Goal: Obtain resource: Obtain resource

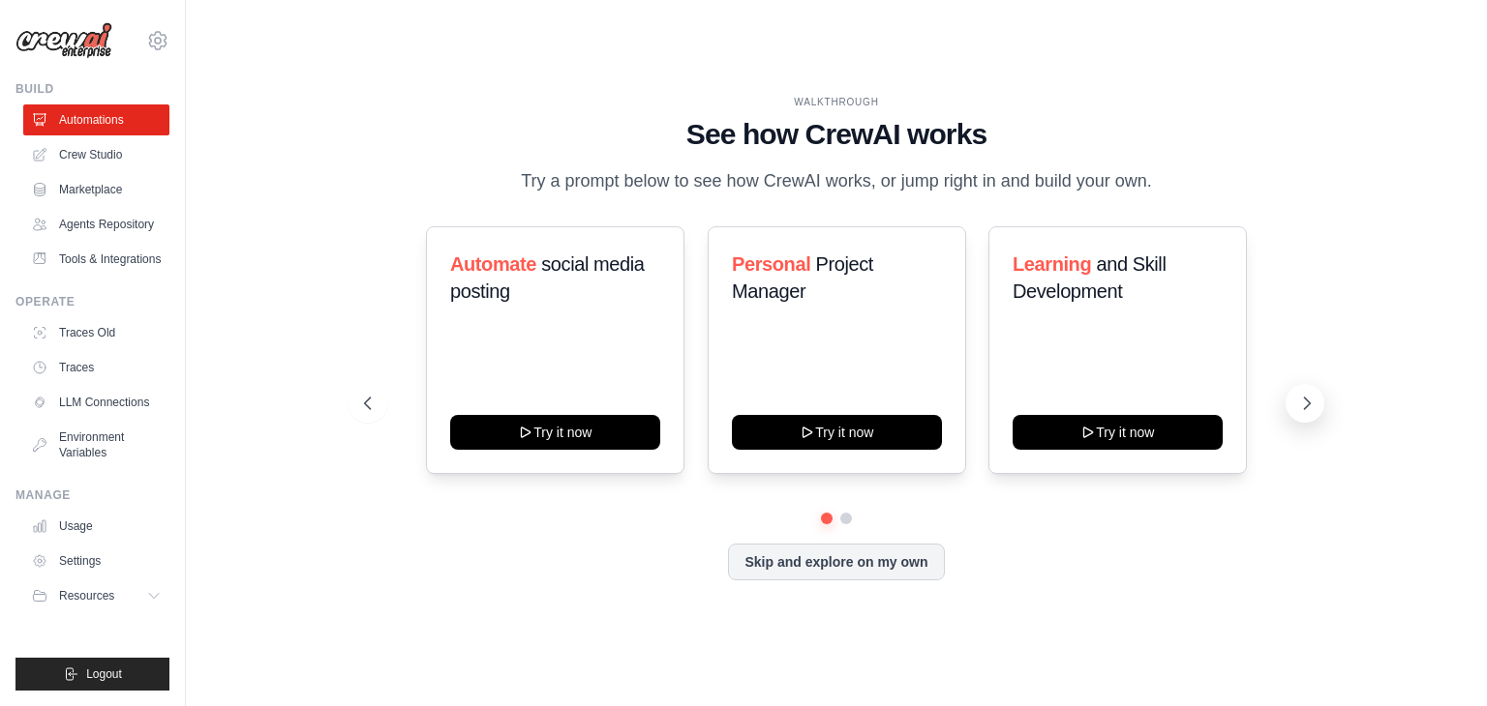
click at [1295, 407] on button at bounding box center [1304, 403] width 39 height 39
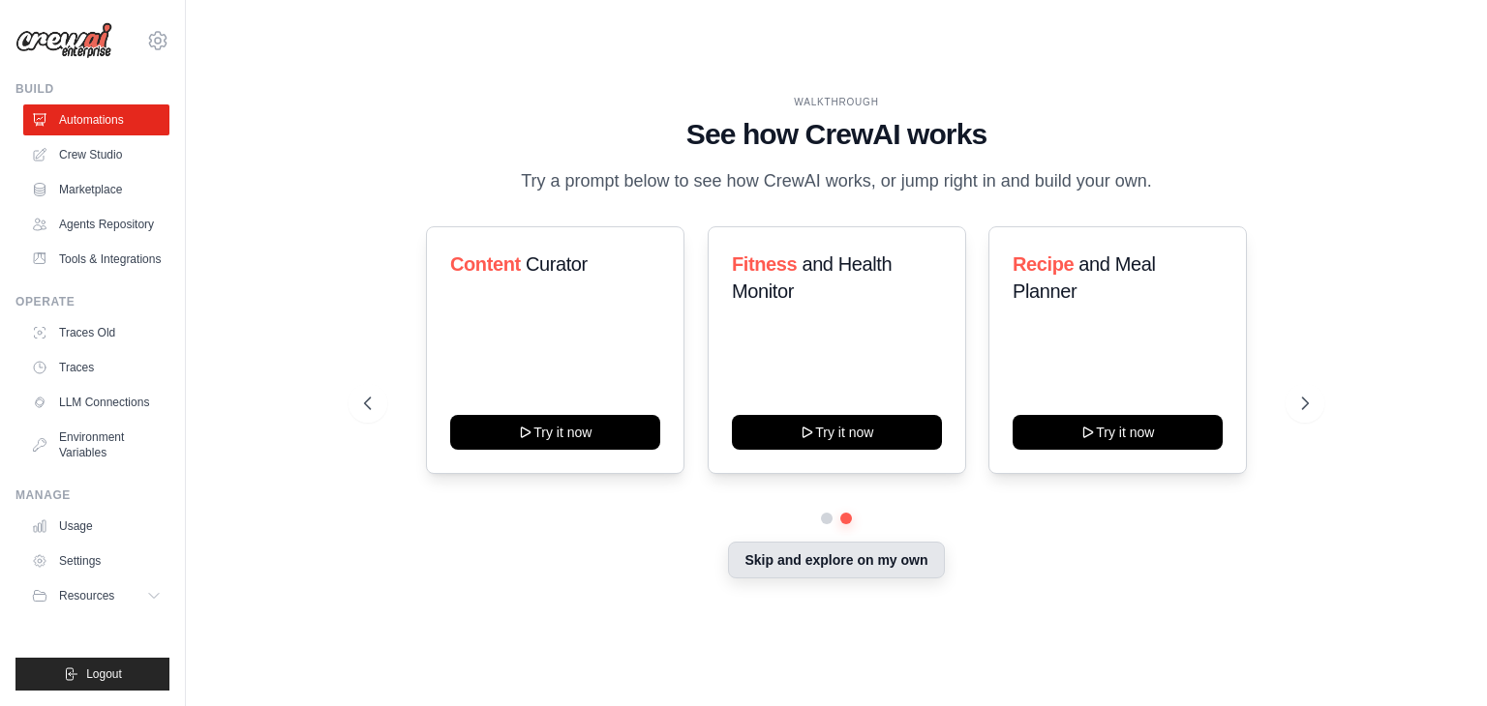
click at [871, 564] on button "Skip and explore on my own" at bounding box center [836, 560] width 216 height 37
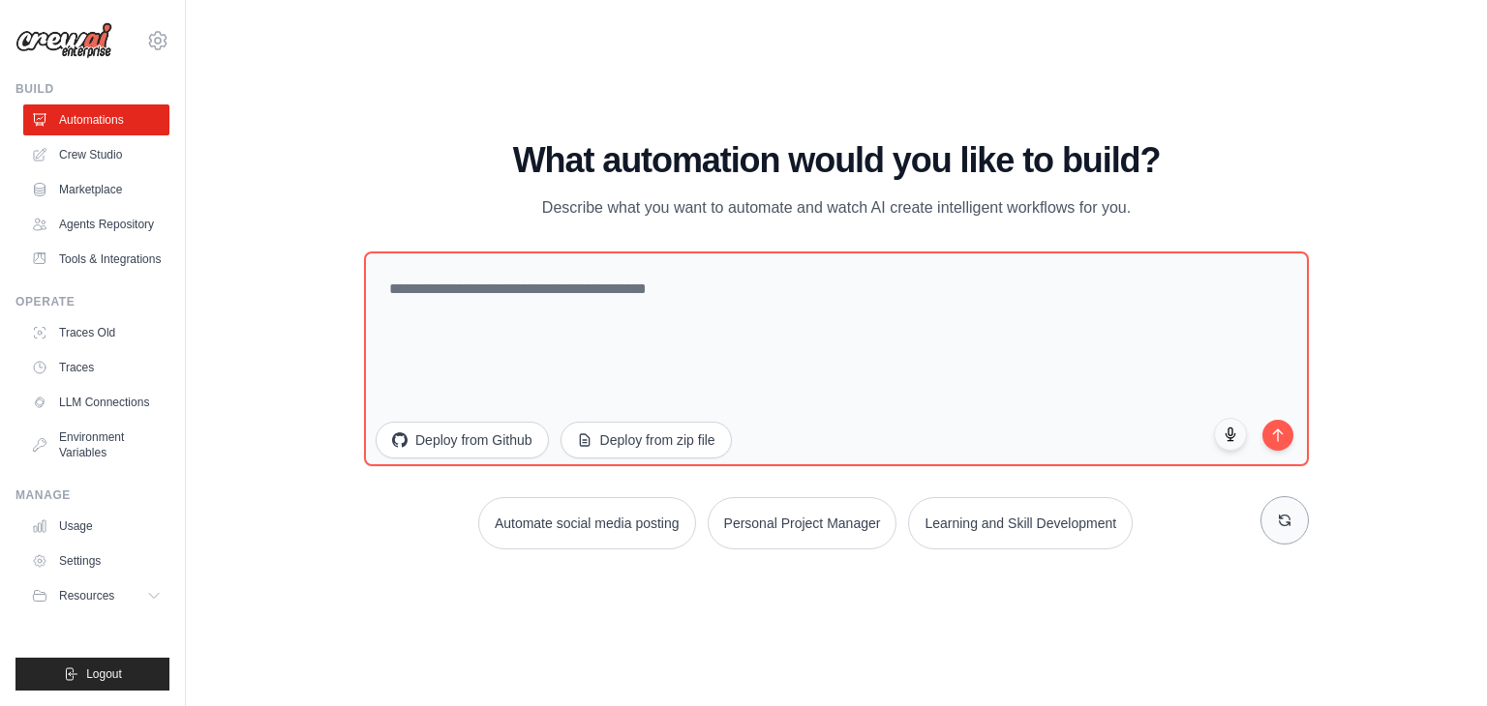
click at [1285, 526] on icon at bounding box center [1284, 520] width 15 height 15
click at [1274, 520] on button at bounding box center [1284, 520] width 48 height 48
click at [1271, 523] on button at bounding box center [1284, 520] width 48 height 48
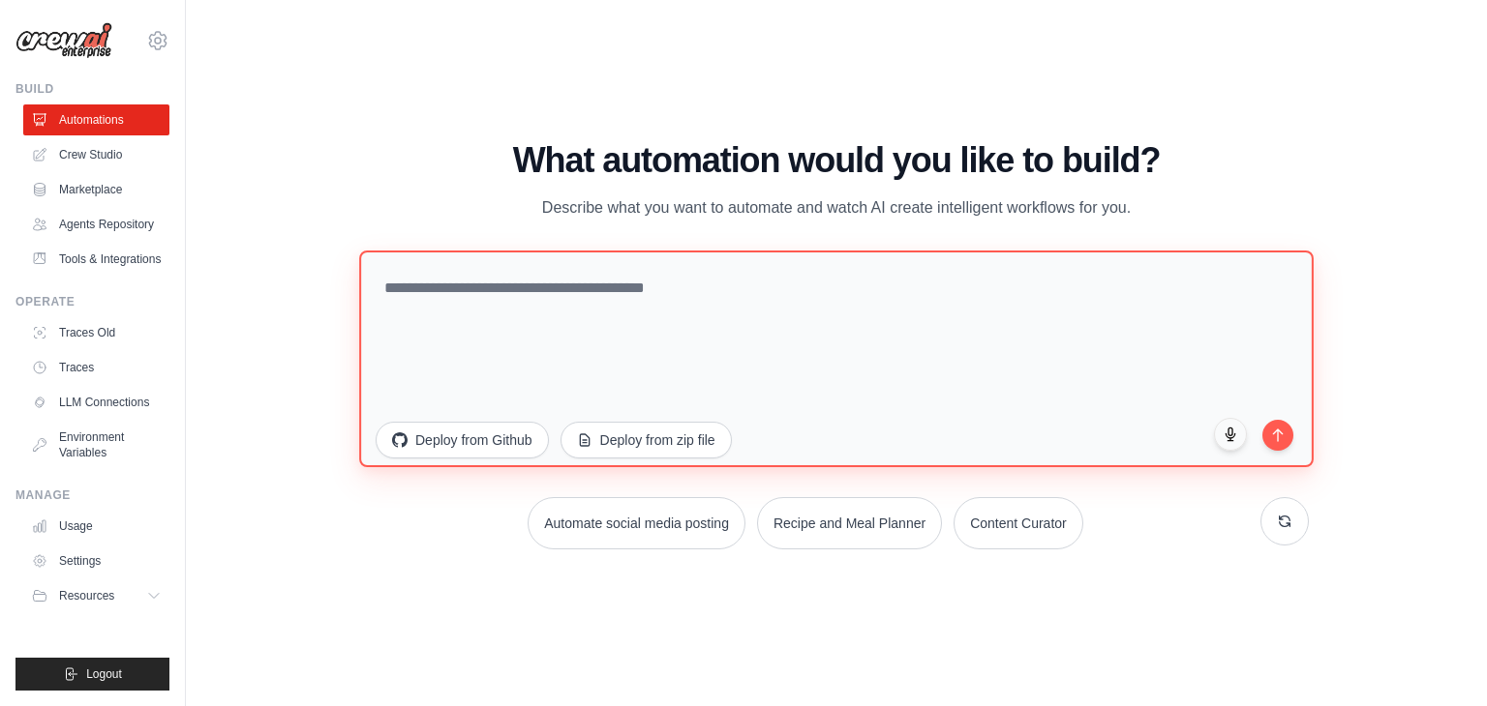
click at [782, 329] on textarea at bounding box center [836, 359] width 954 height 217
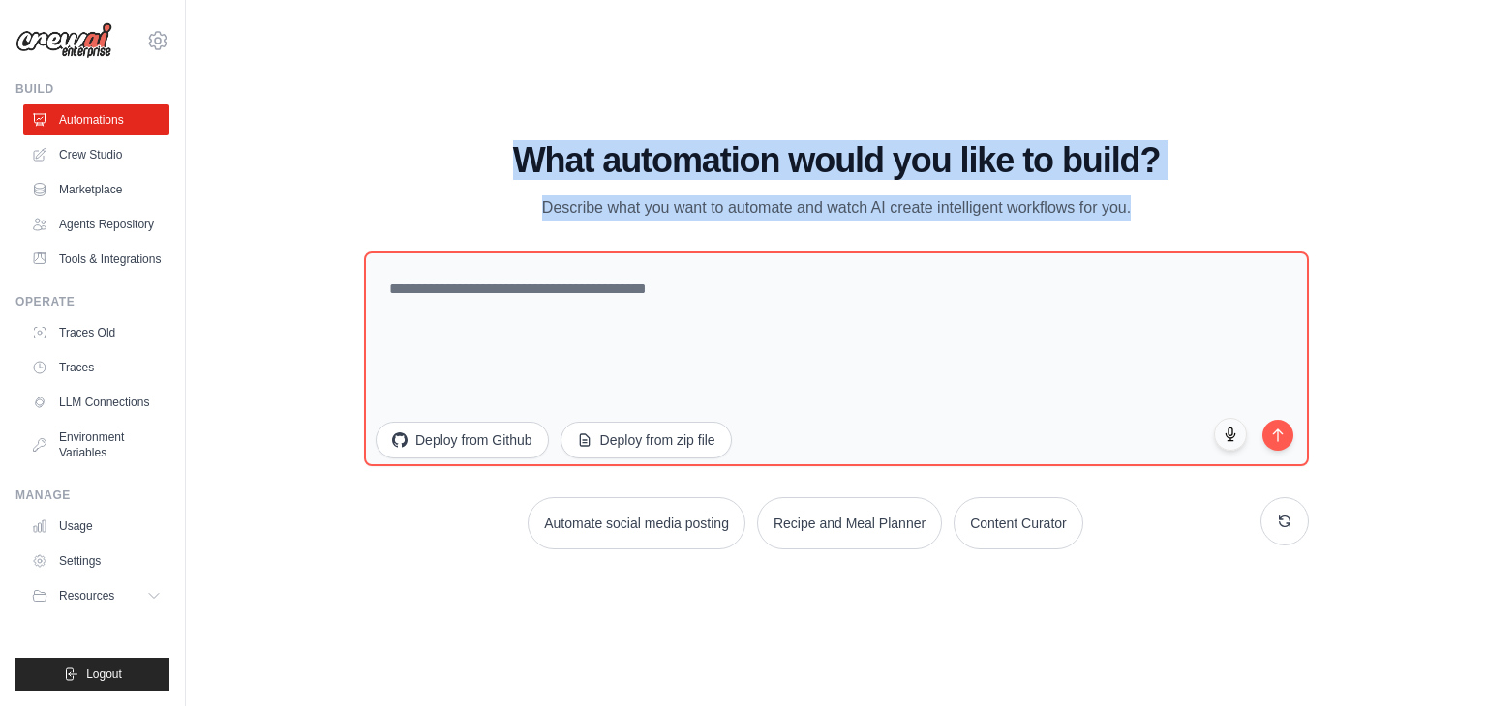
drag, startPoint x: 1142, startPoint y: 222, endPoint x: 477, endPoint y: 164, distance: 667.4
click at [477, 164] on div "What automation would you like to build? Describe what you want to automate and…" at bounding box center [836, 345] width 945 height 408
copy div "What automation would you like to build? Describe what you want to automate and…"
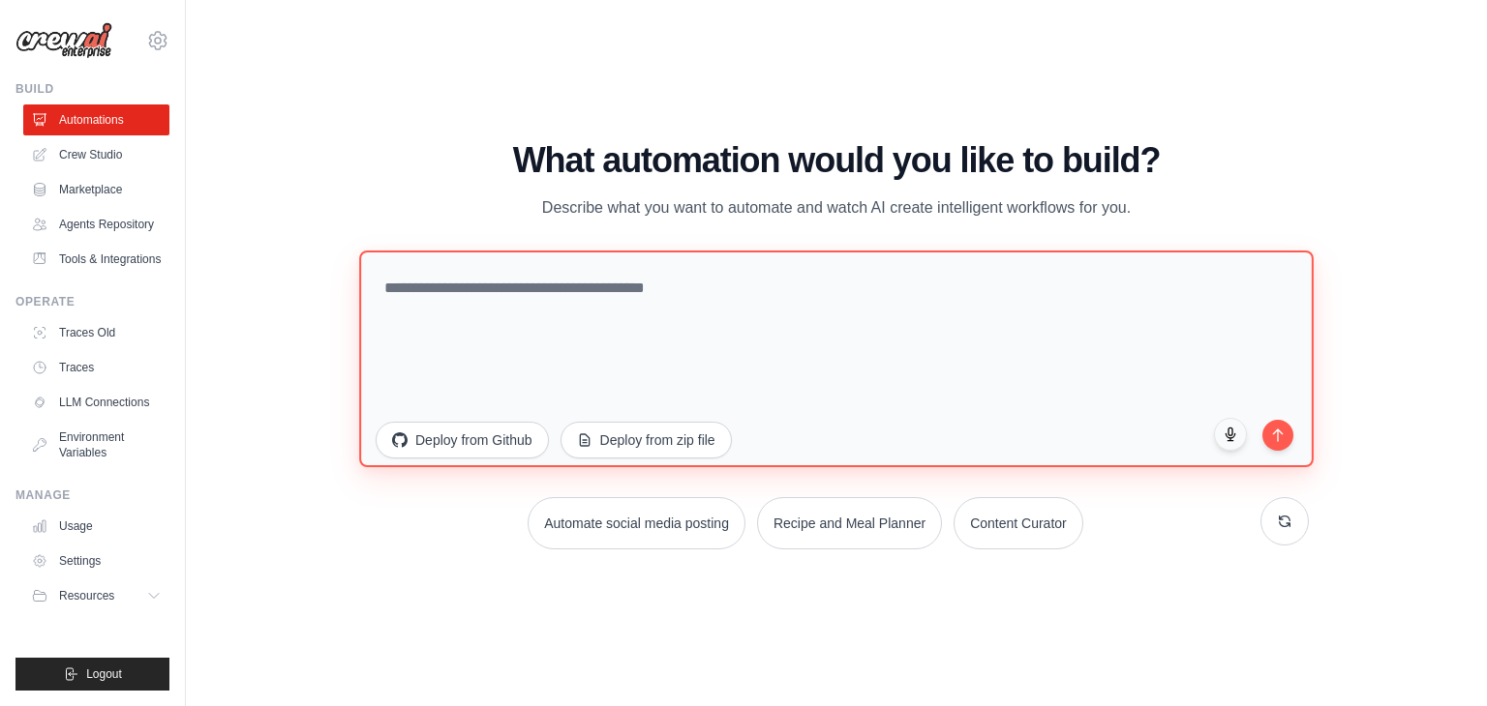
click at [662, 316] on textarea at bounding box center [836, 359] width 954 height 217
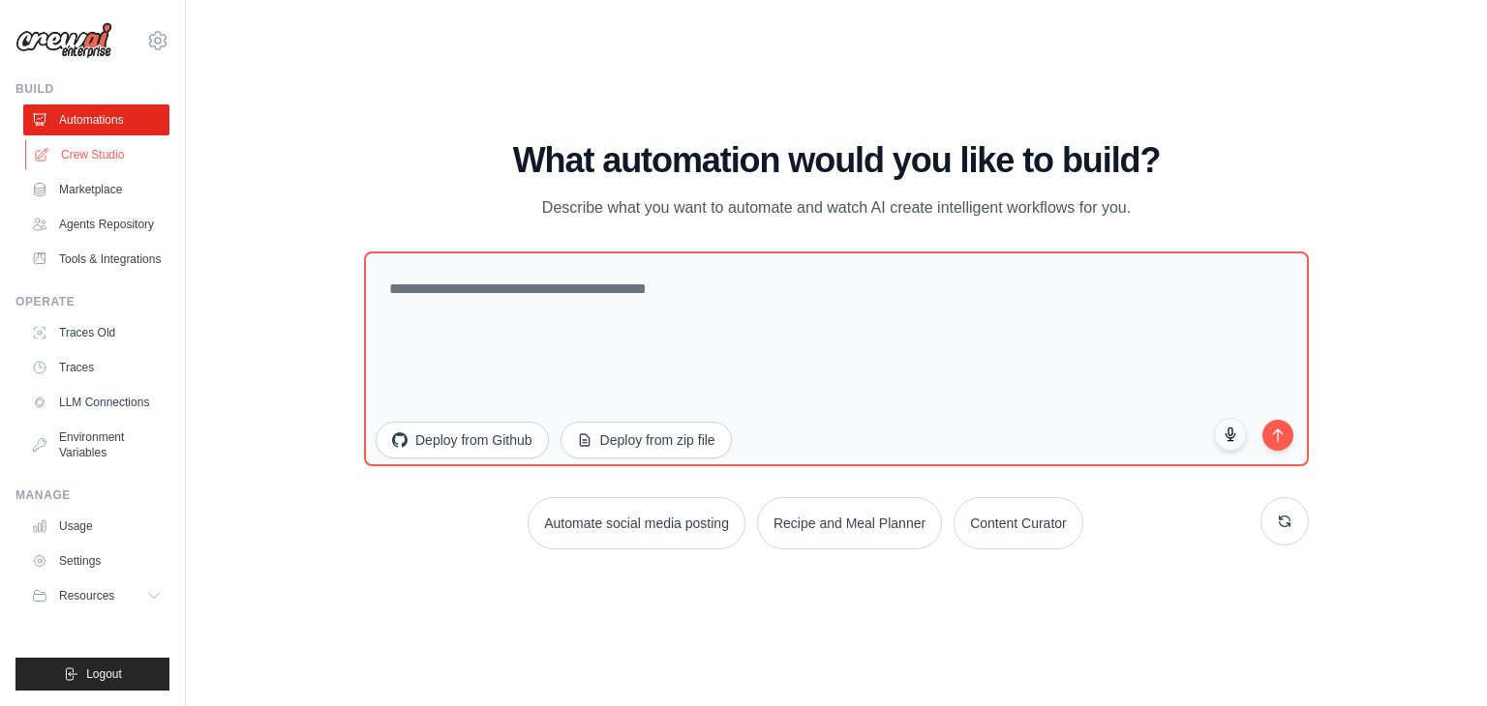
click at [92, 149] on link "Crew Studio" at bounding box center [98, 154] width 146 height 31
click at [91, 157] on link "Crew Studio" at bounding box center [98, 154] width 146 height 31
click at [91, 158] on link "Crew Studio" at bounding box center [98, 154] width 146 height 31
click at [97, 161] on link "Crew Studio" at bounding box center [98, 154] width 146 height 31
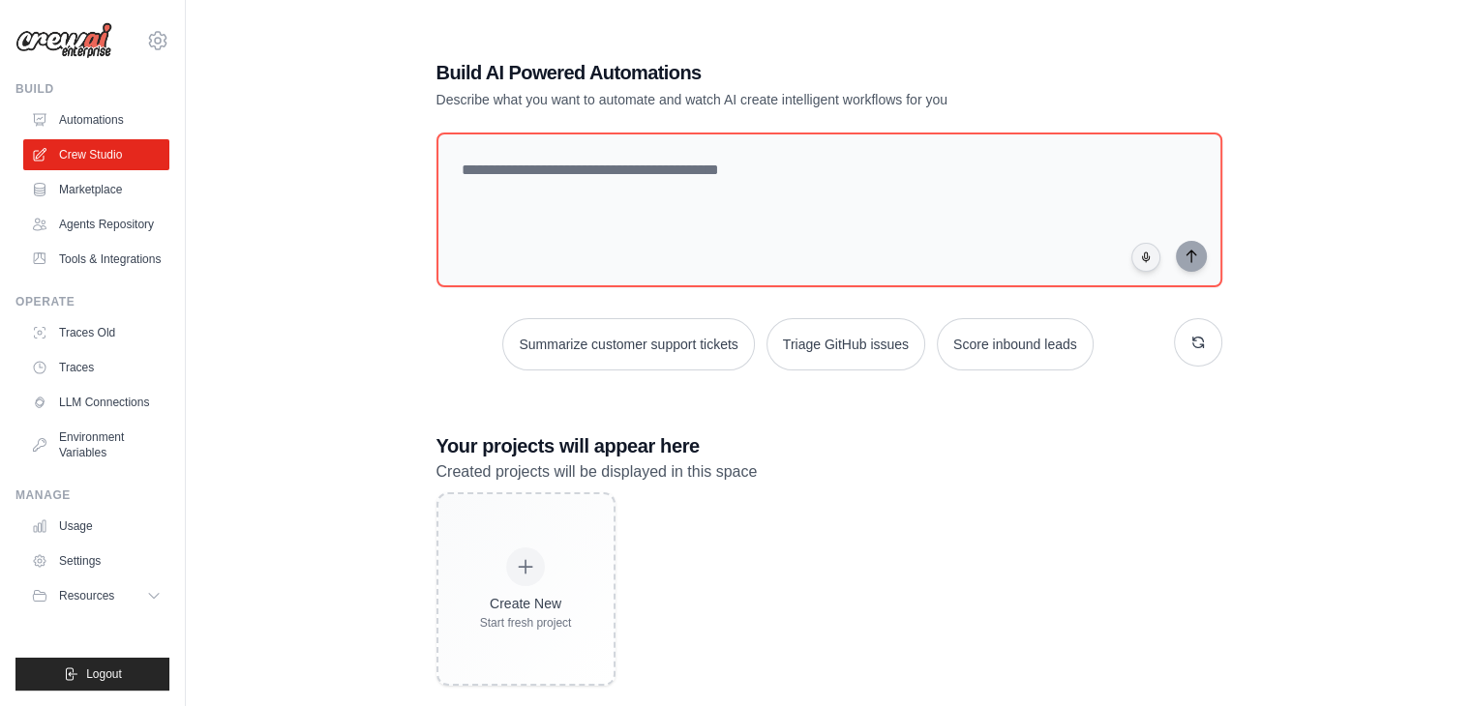
click at [434, 403] on div "Build AI Powered Automations Describe what you want to automate and watch AI cr…" at bounding box center [829, 372] width 832 height 689
click at [101, 195] on link "Marketplace" at bounding box center [98, 189] width 146 height 31
click at [102, 194] on link "Marketplace" at bounding box center [98, 189] width 146 height 31
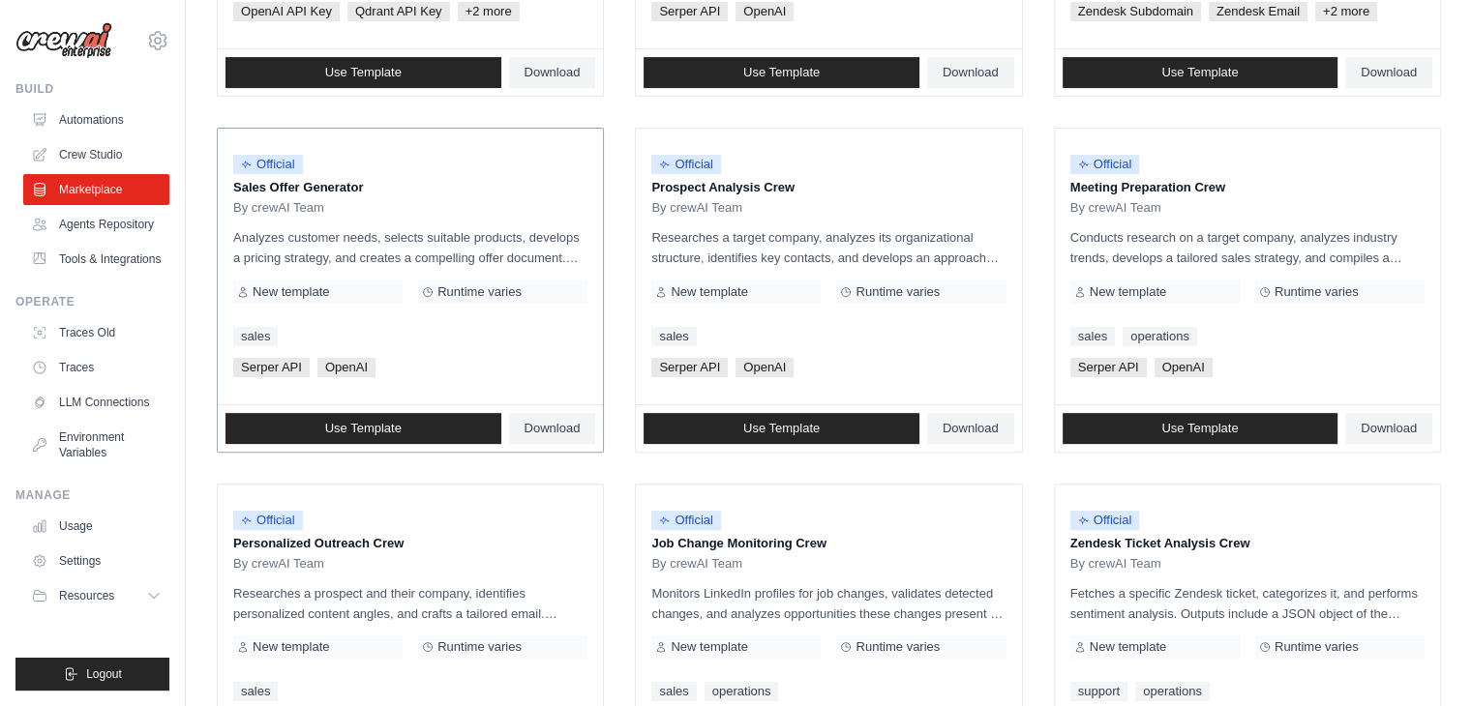
scroll to position [310, 0]
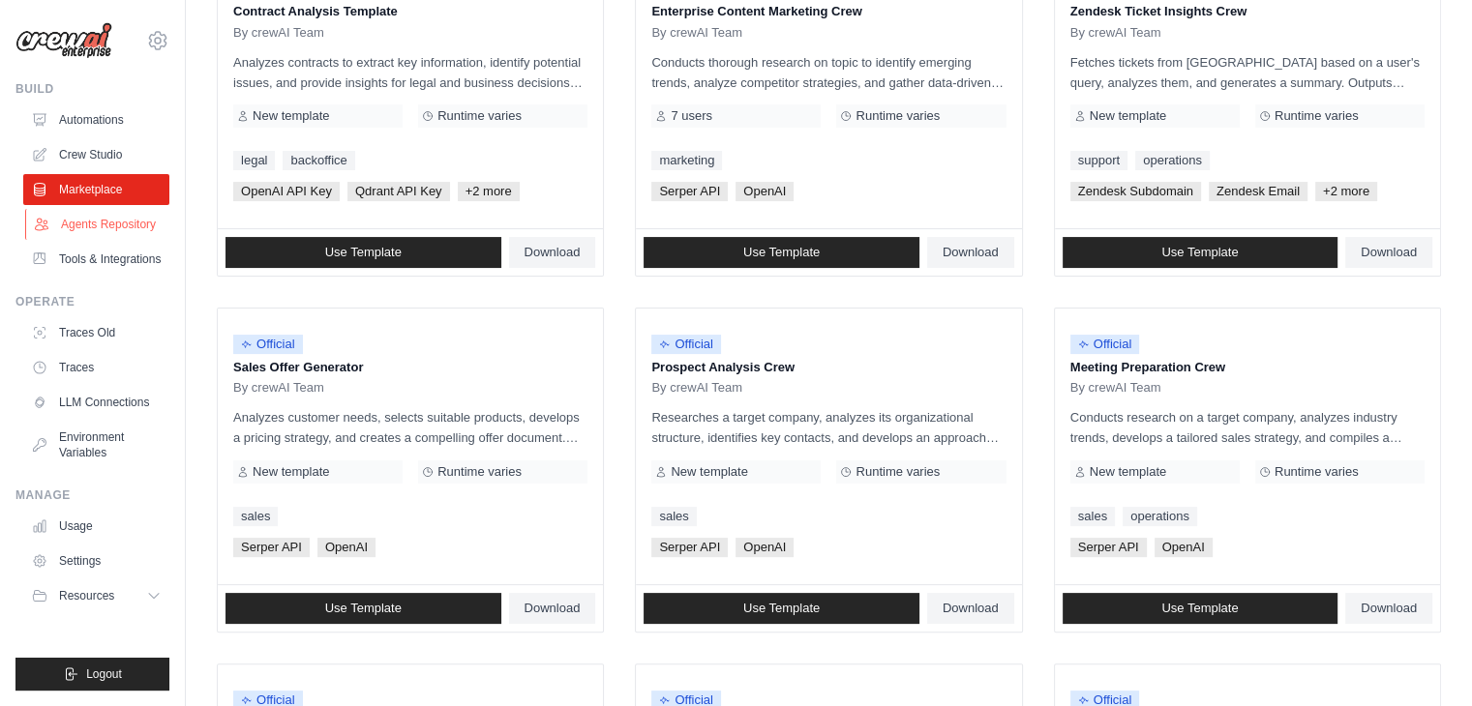
click at [111, 220] on link "Agents Repository" at bounding box center [98, 224] width 146 height 31
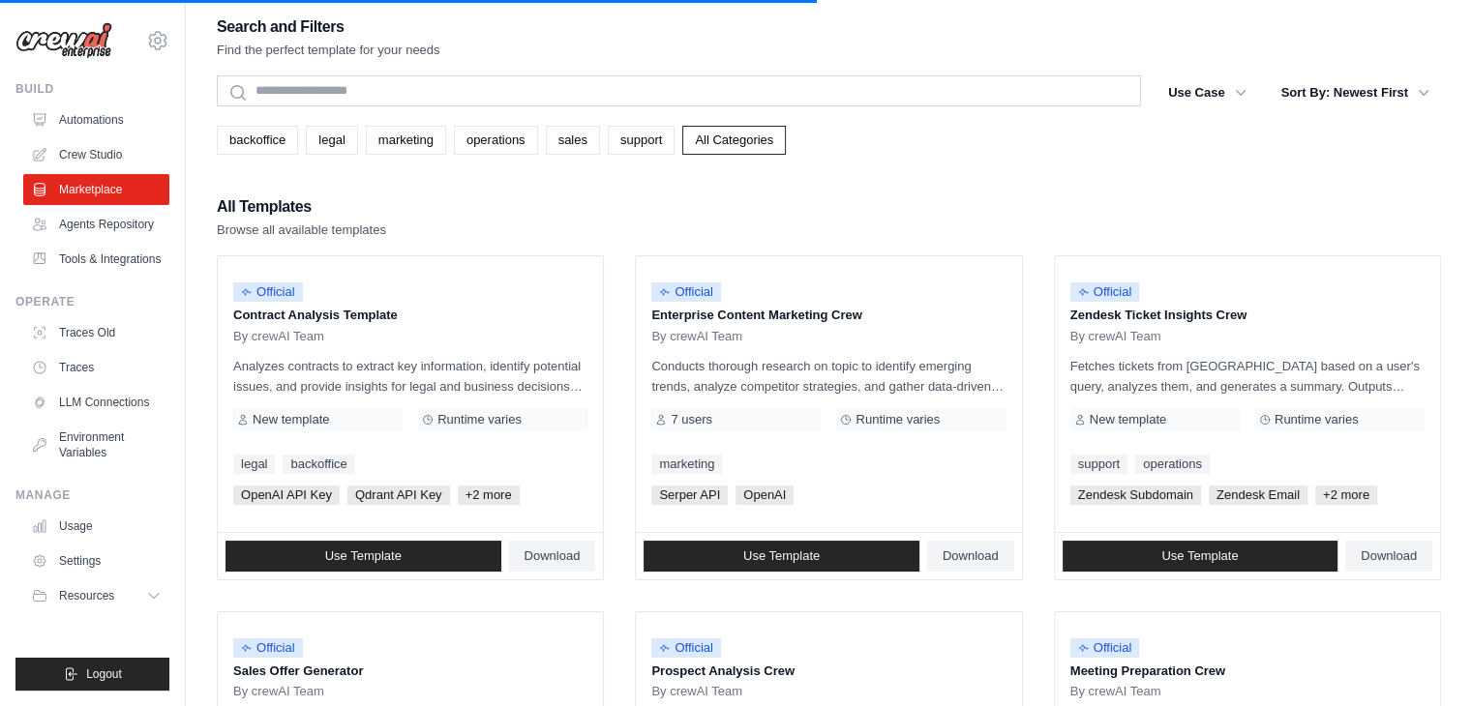
scroll to position [0, 0]
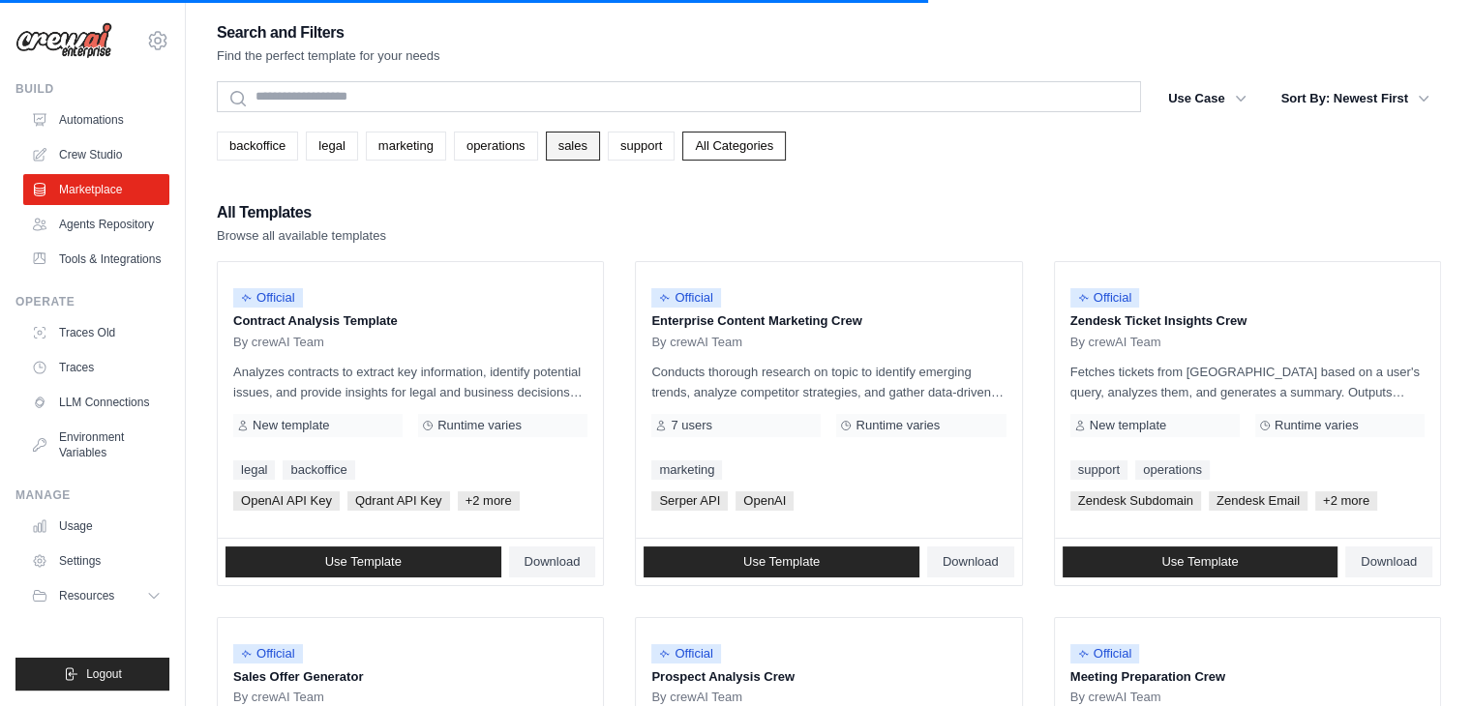
click at [573, 151] on link "sales" at bounding box center [573, 146] width 54 height 29
click at [318, 144] on link "legal" at bounding box center [331, 146] width 51 height 29
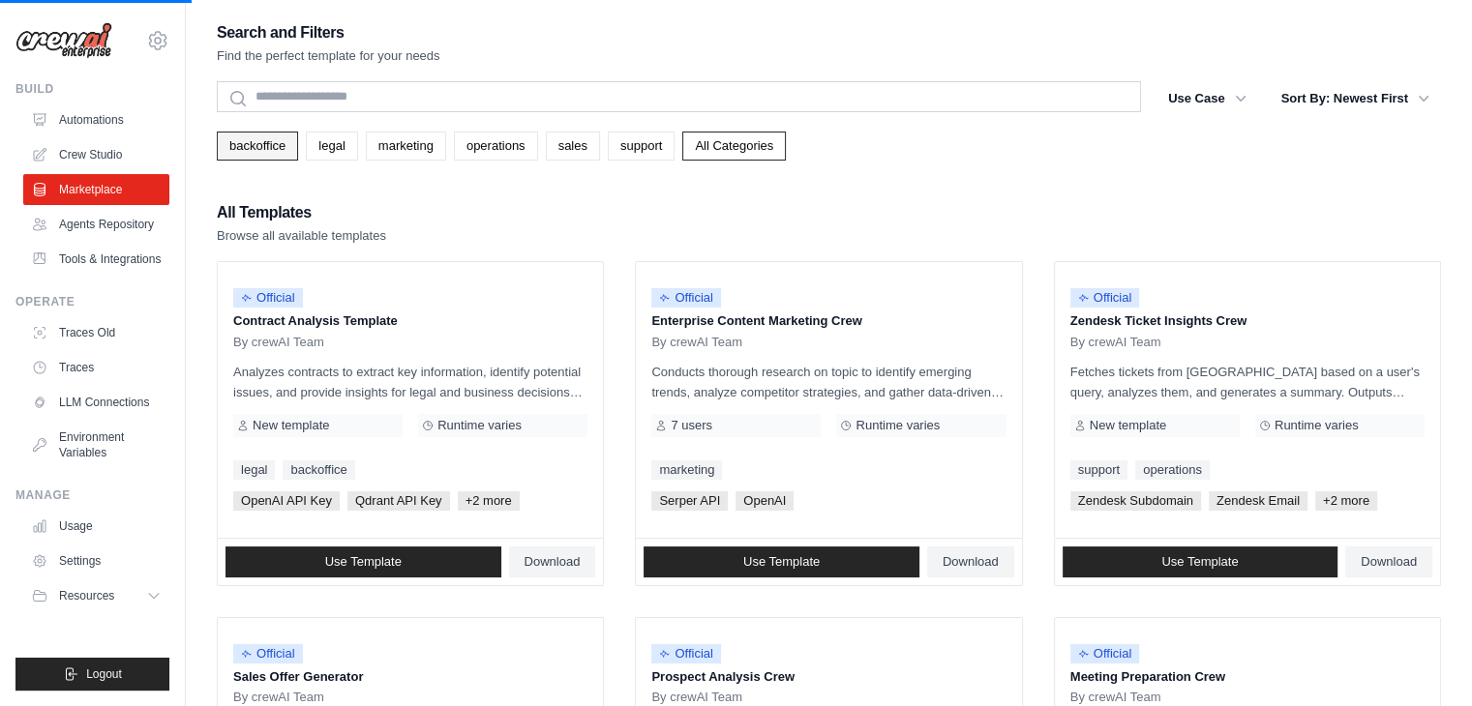
click at [244, 147] on link "backoffice" at bounding box center [257, 146] width 81 height 29
click at [1219, 103] on button "Use Case" at bounding box center [1208, 97] width 102 height 35
click at [1336, 91] on button "Sort By: Newest First" at bounding box center [1355, 97] width 171 height 35
click at [1391, 85] on button "Sort By: Newest First" at bounding box center [1355, 97] width 171 height 35
click at [1231, 100] on icon "button" at bounding box center [1240, 97] width 19 height 19
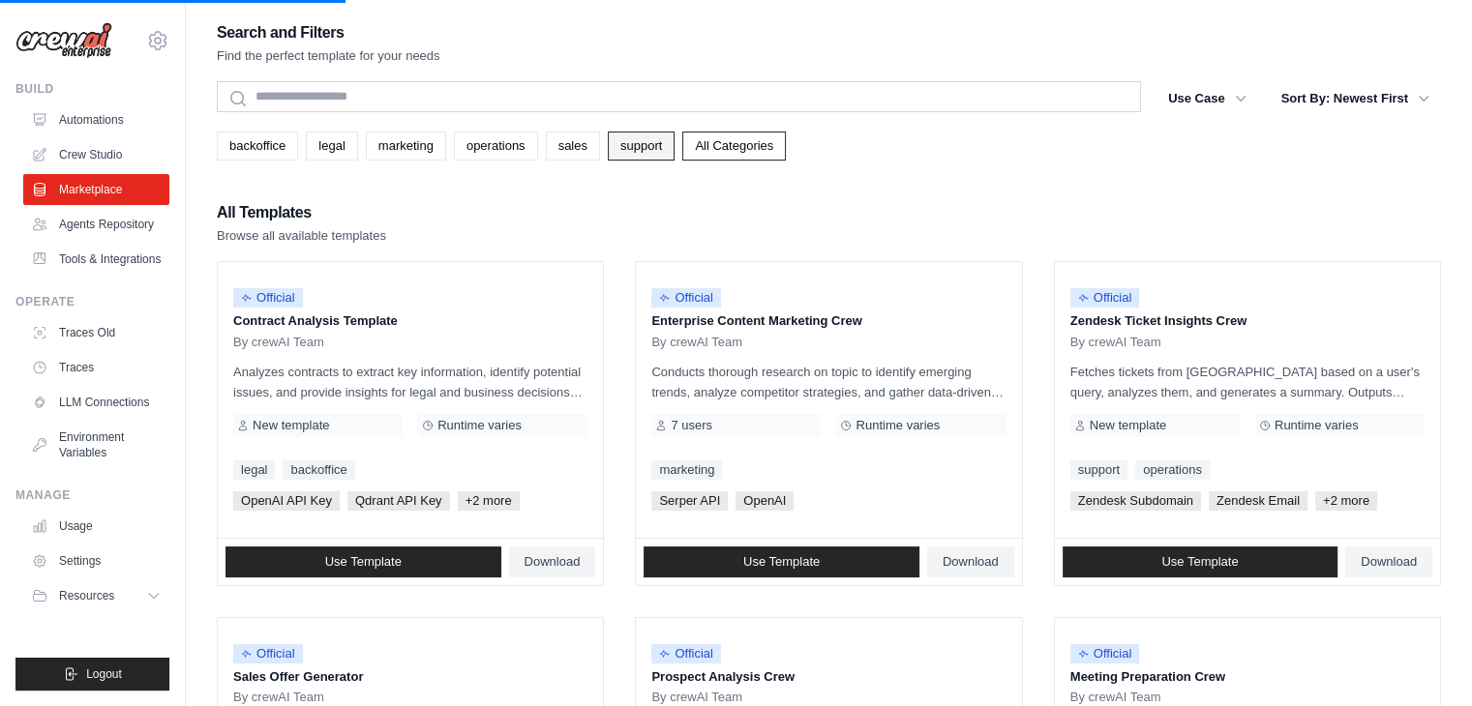
click at [644, 148] on link "support" at bounding box center [641, 146] width 67 height 29
click at [624, 143] on link "support" at bounding box center [641, 146] width 67 height 29
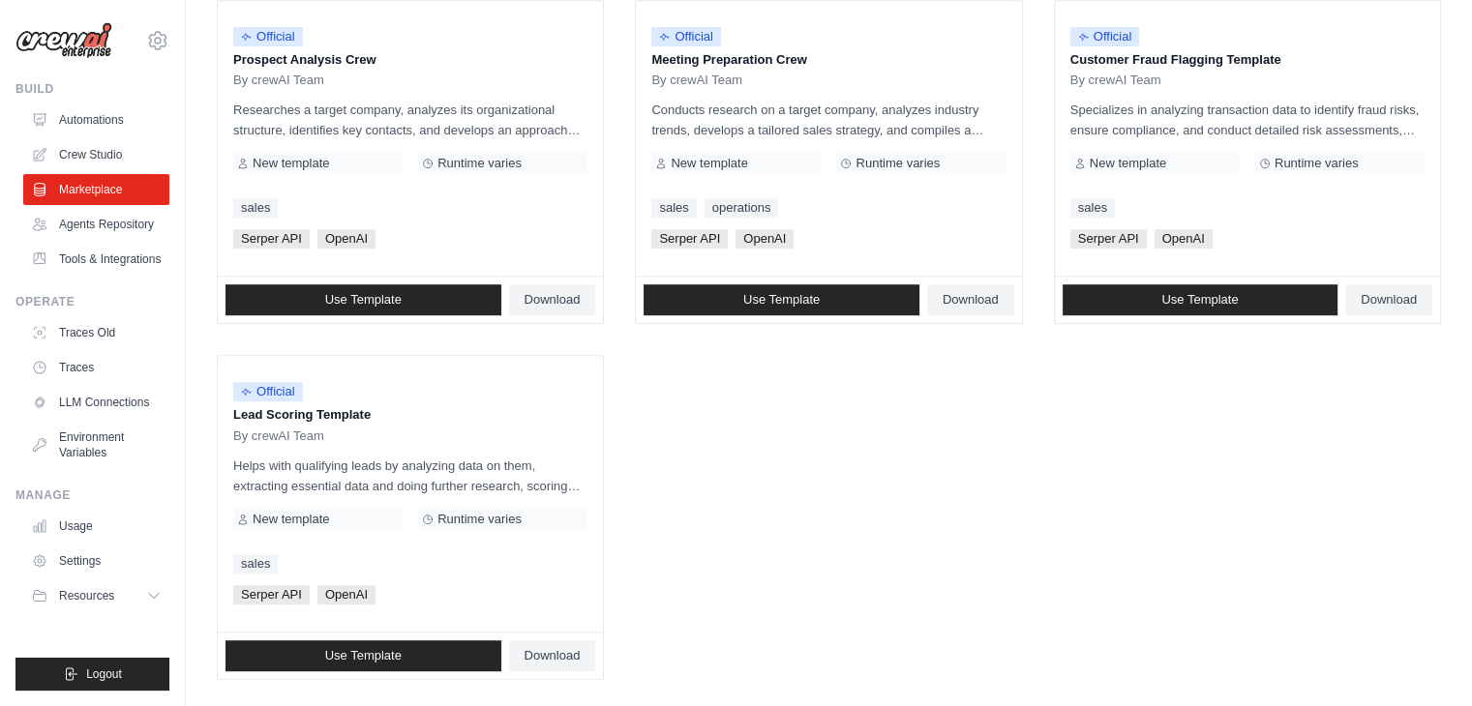
scroll to position [987, 0]
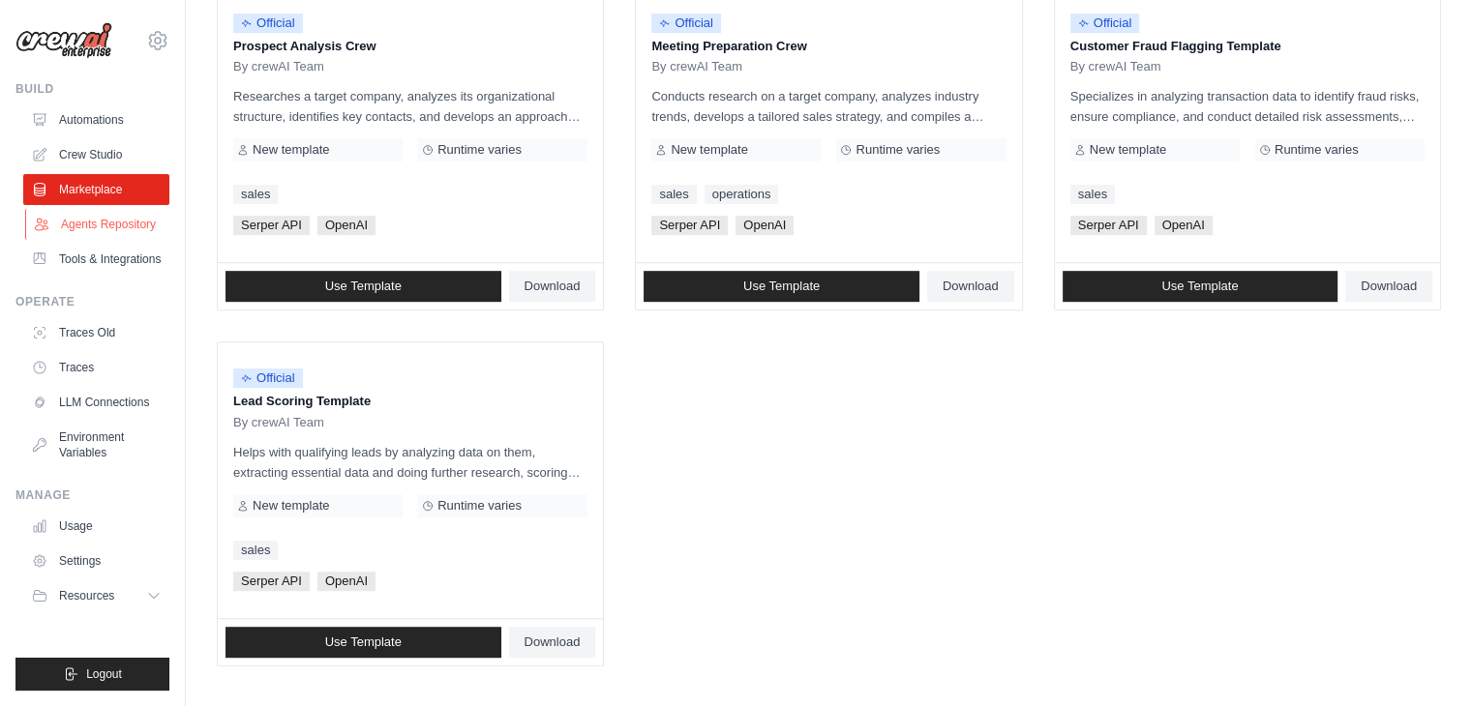
click at [94, 226] on link "Agents Repository" at bounding box center [98, 224] width 146 height 31
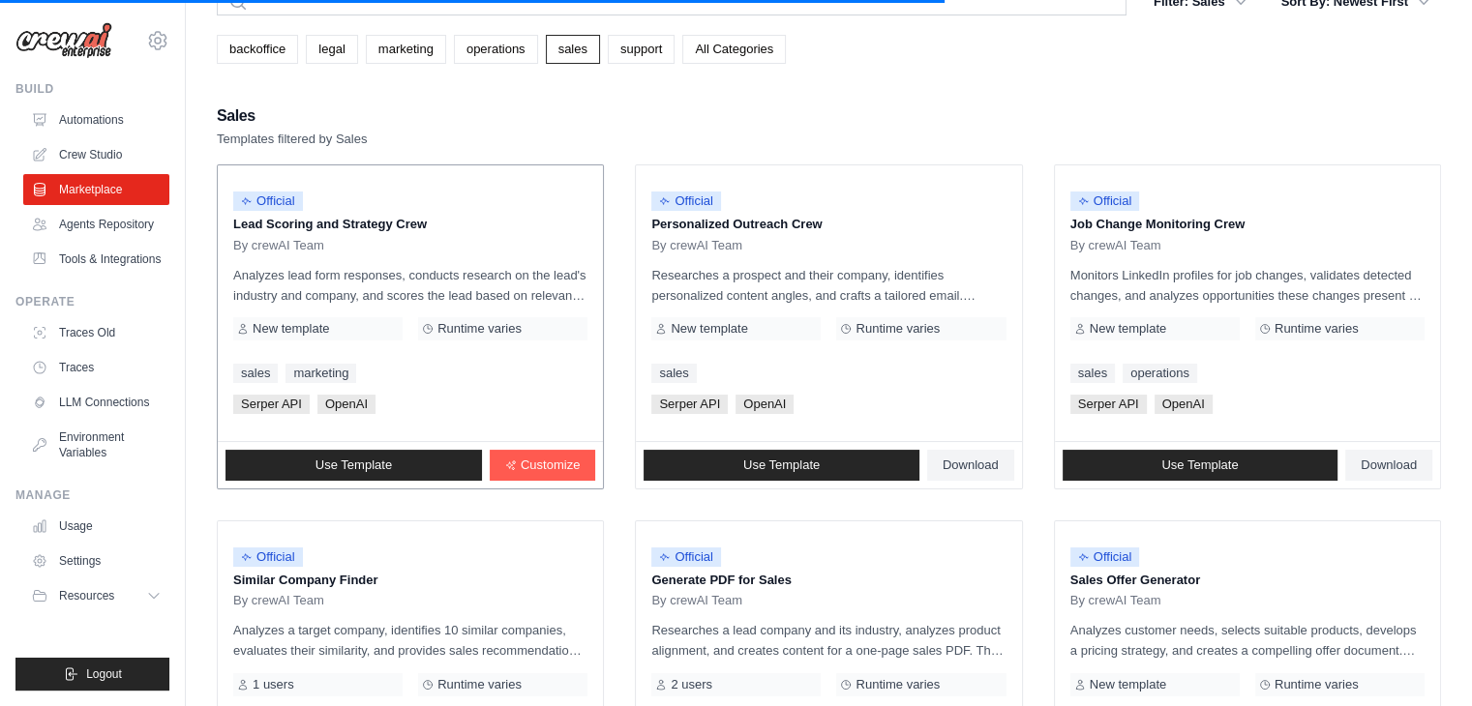
scroll to position [97, 0]
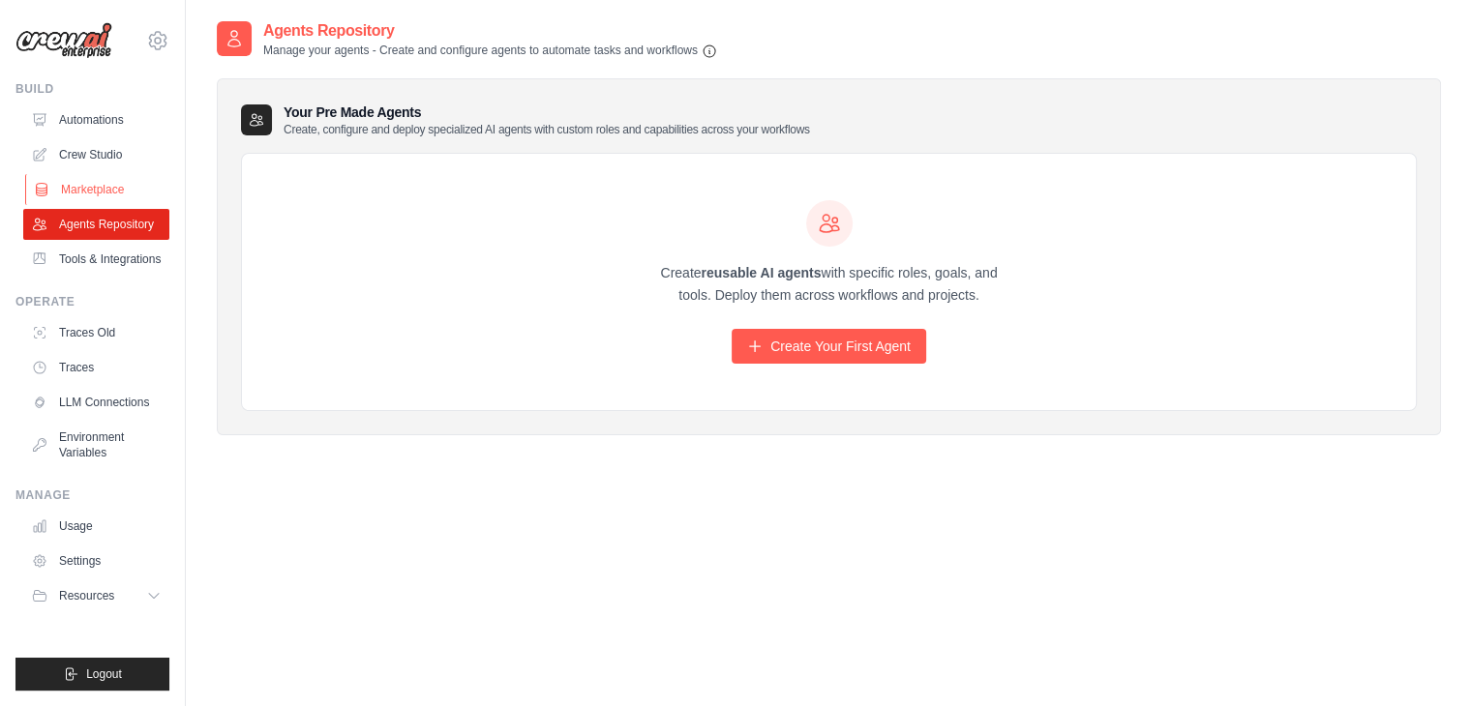
click at [120, 185] on link "Marketplace" at bounding box center [98, 189] width 146 height 31
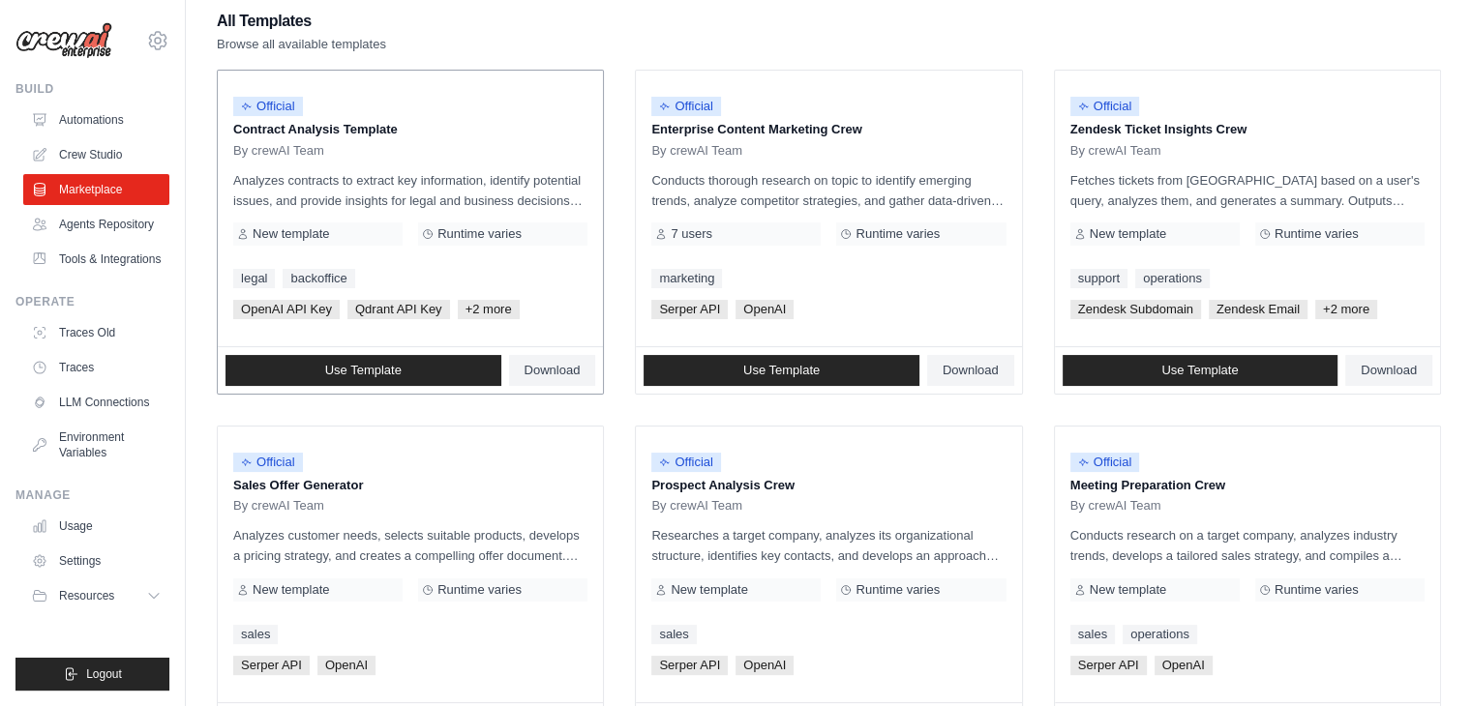
scroll to position [194, 0]
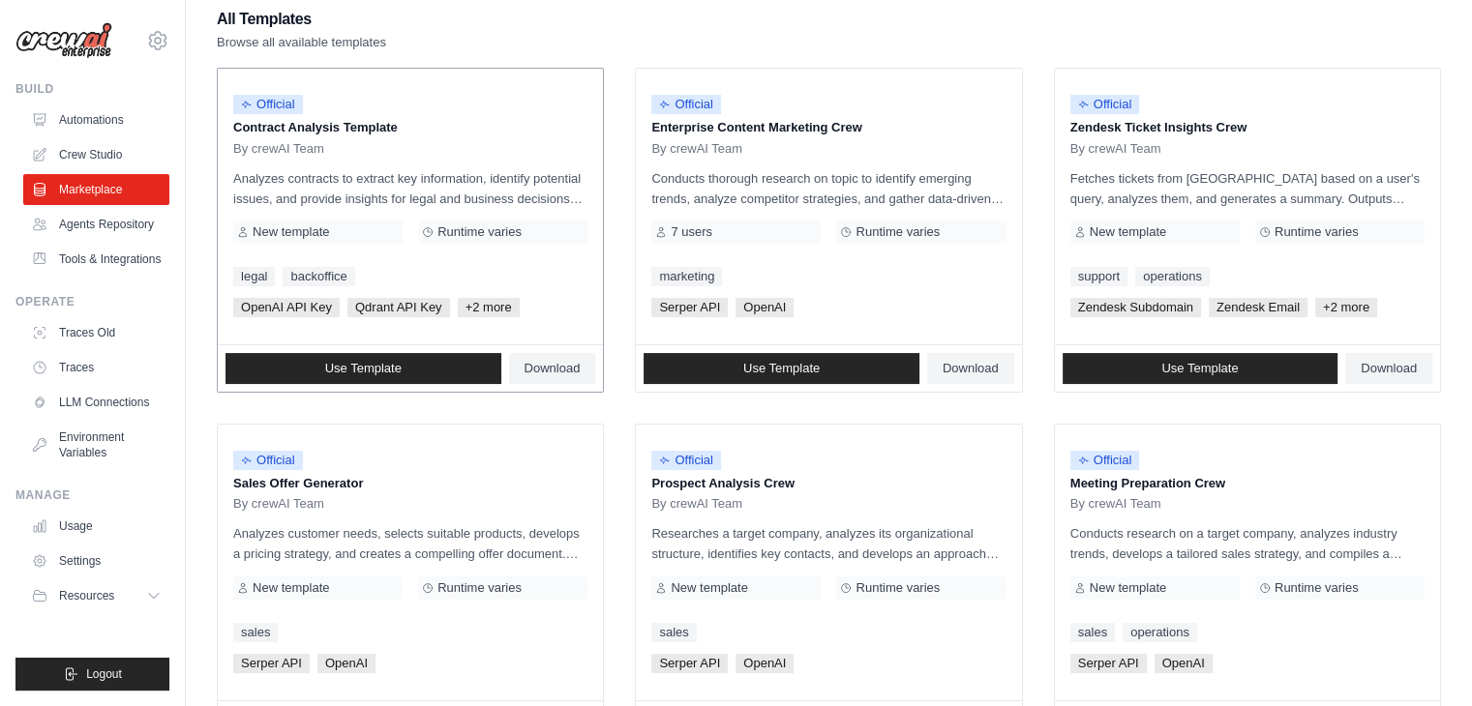
click at [329, 232] on span "New template" at bounding box center [291, 232] width 76 height 15
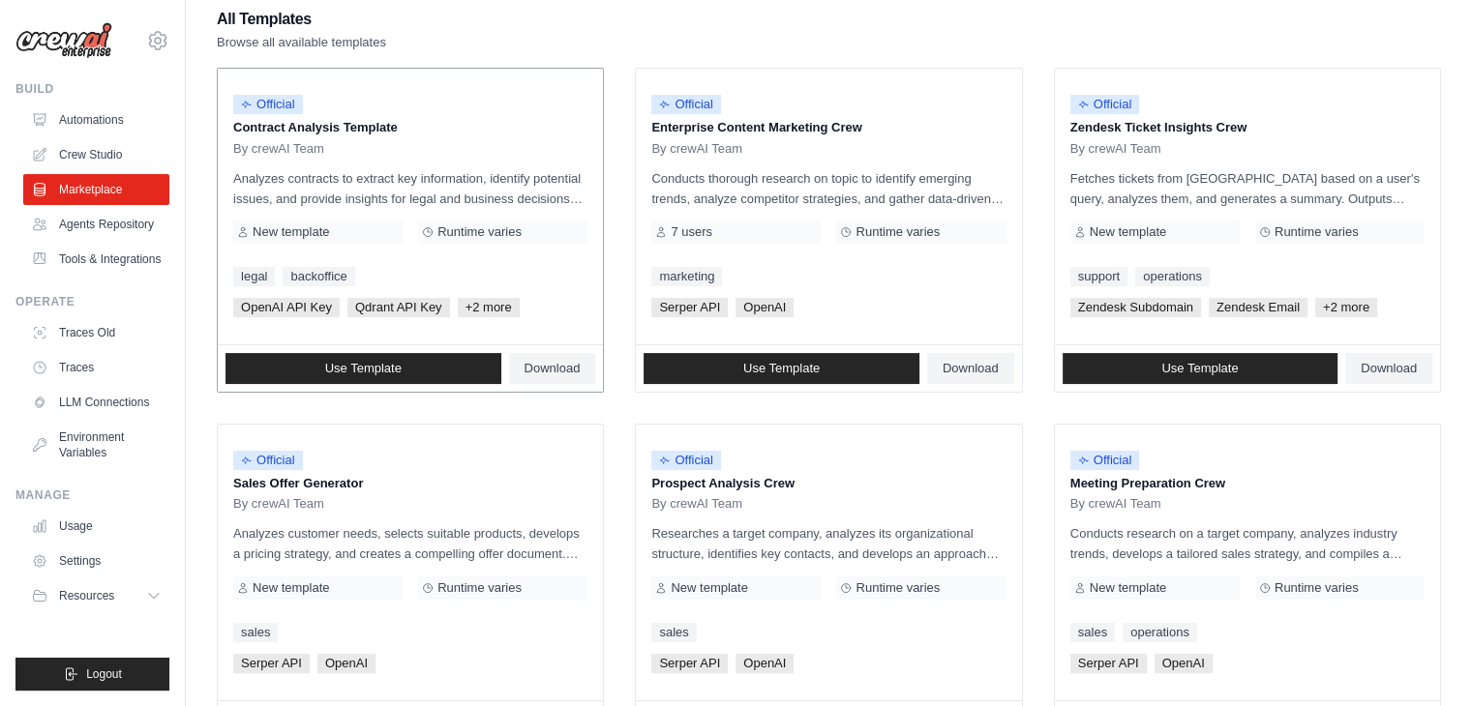
click at [472, 233] on span "Runtime varies" at bounding box center [479, 232] width 84 height 15
click at [473, 233] on span "Runtime varies" at bounding box center [479, 232] width 84 height 15
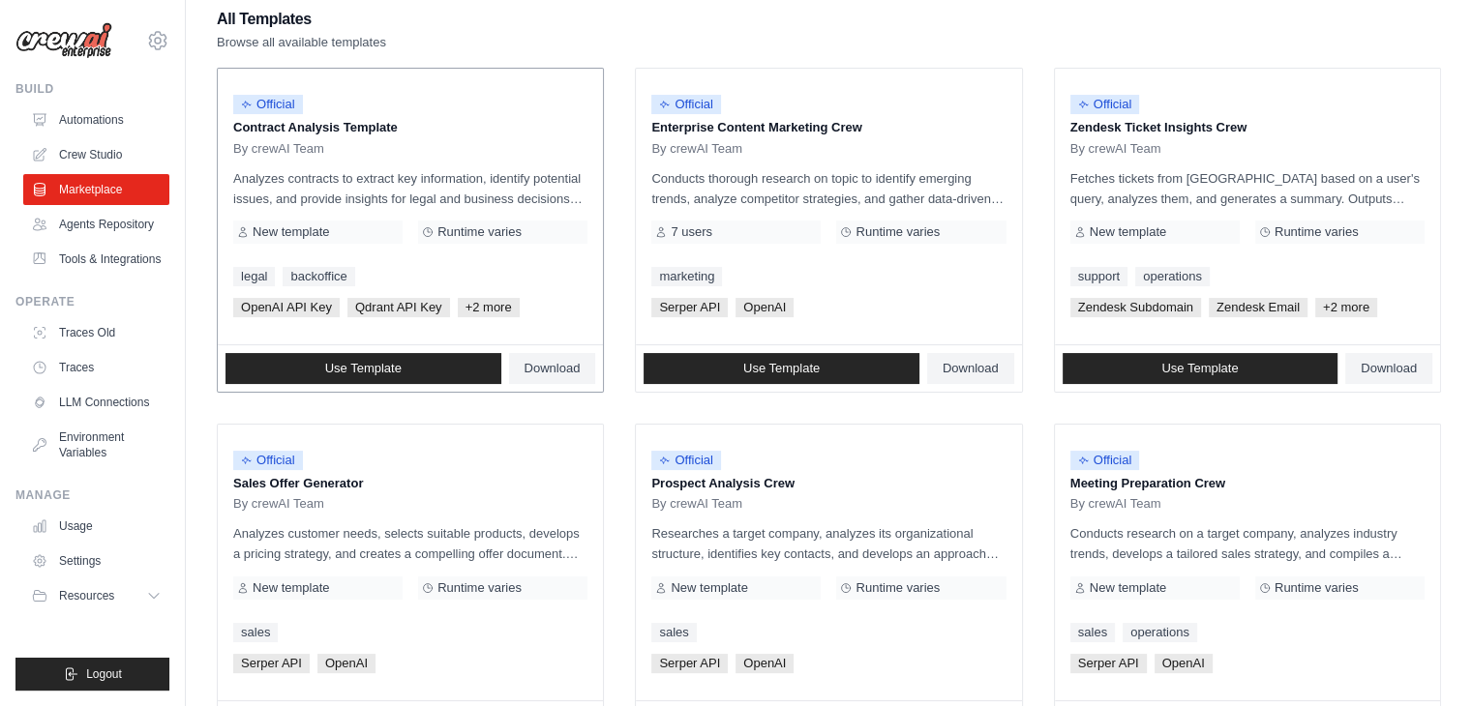
click at [473, 233] on span "Runtime varies" at bounding box center [479, 232] width 84 height 15
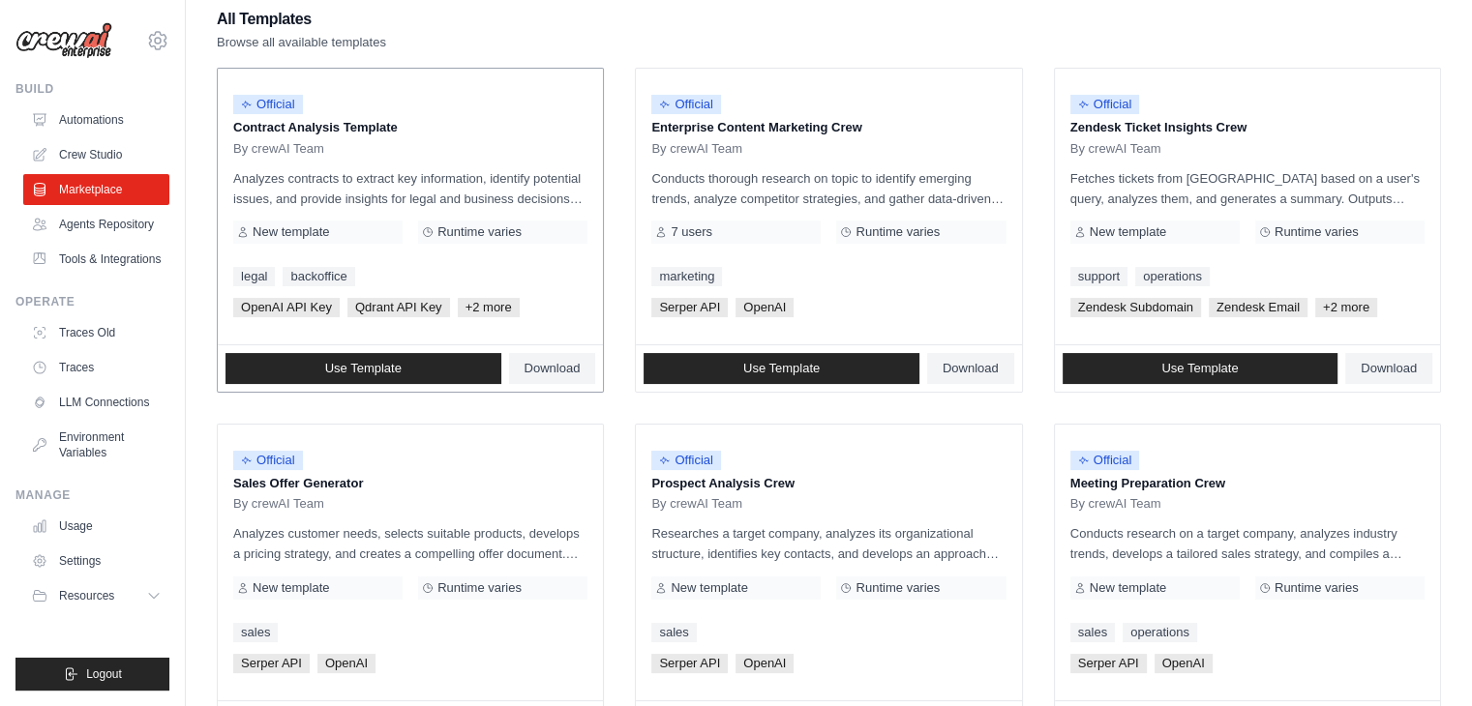
click at [473, 233] on span "Runtime varies" at bounding box center [479, 232] width 84 height 15
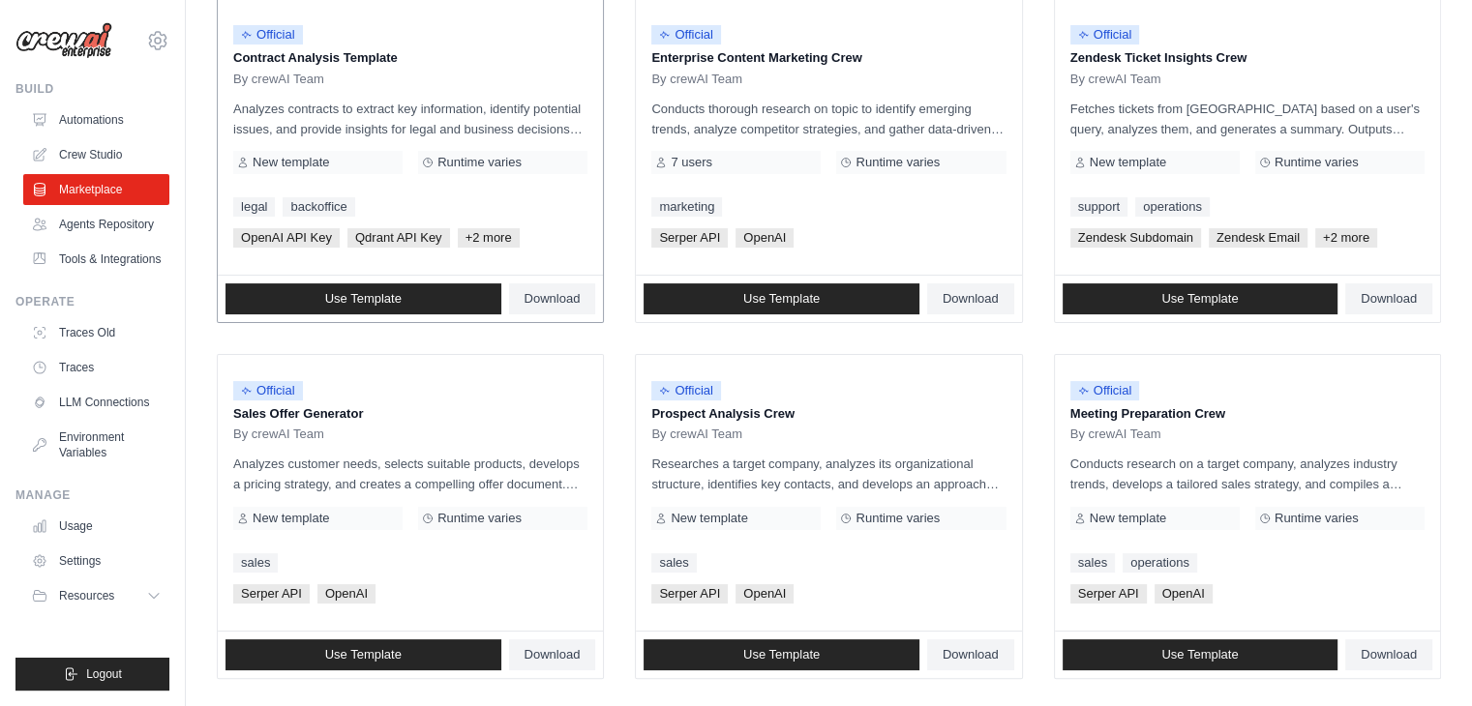
scroll to position [290, 0]
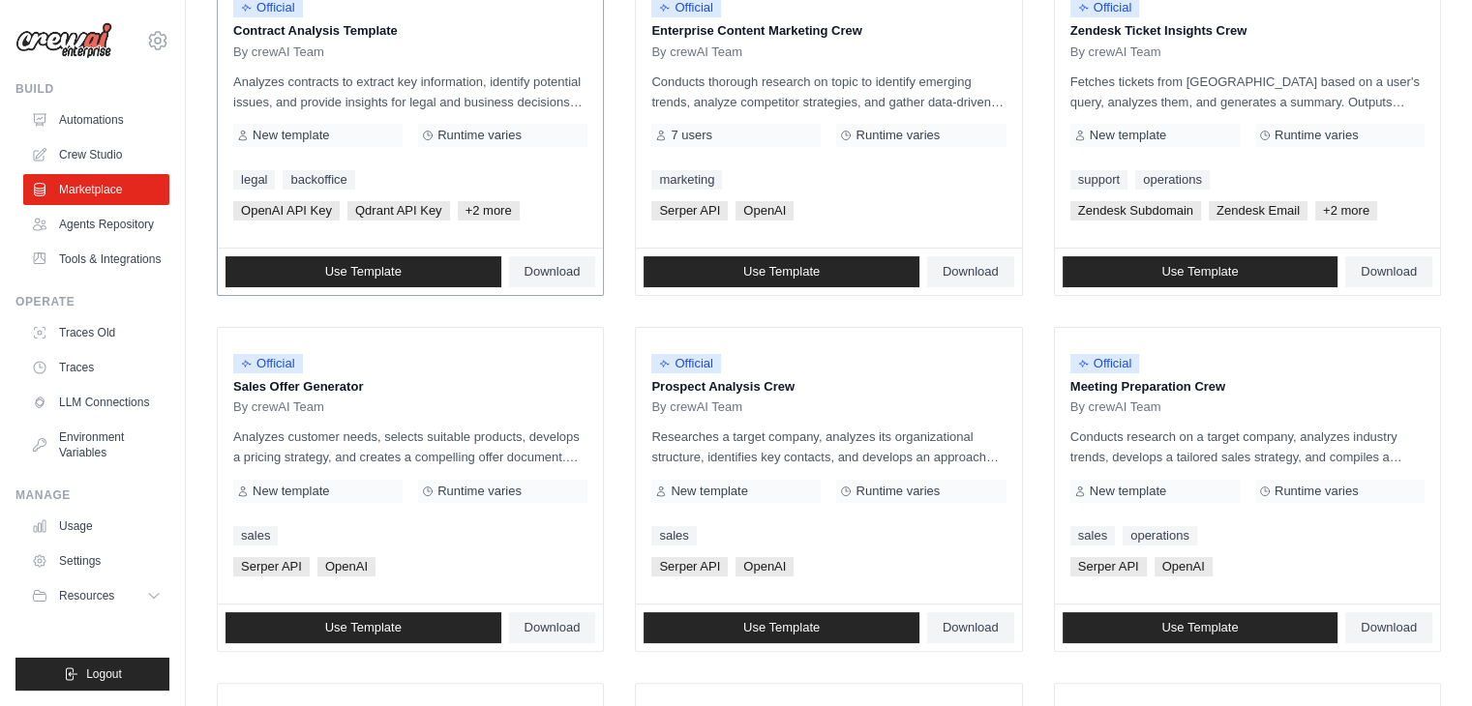
click at [496, 210] on span "+2 more" at bounding box center [489, 210] width 62 height 19
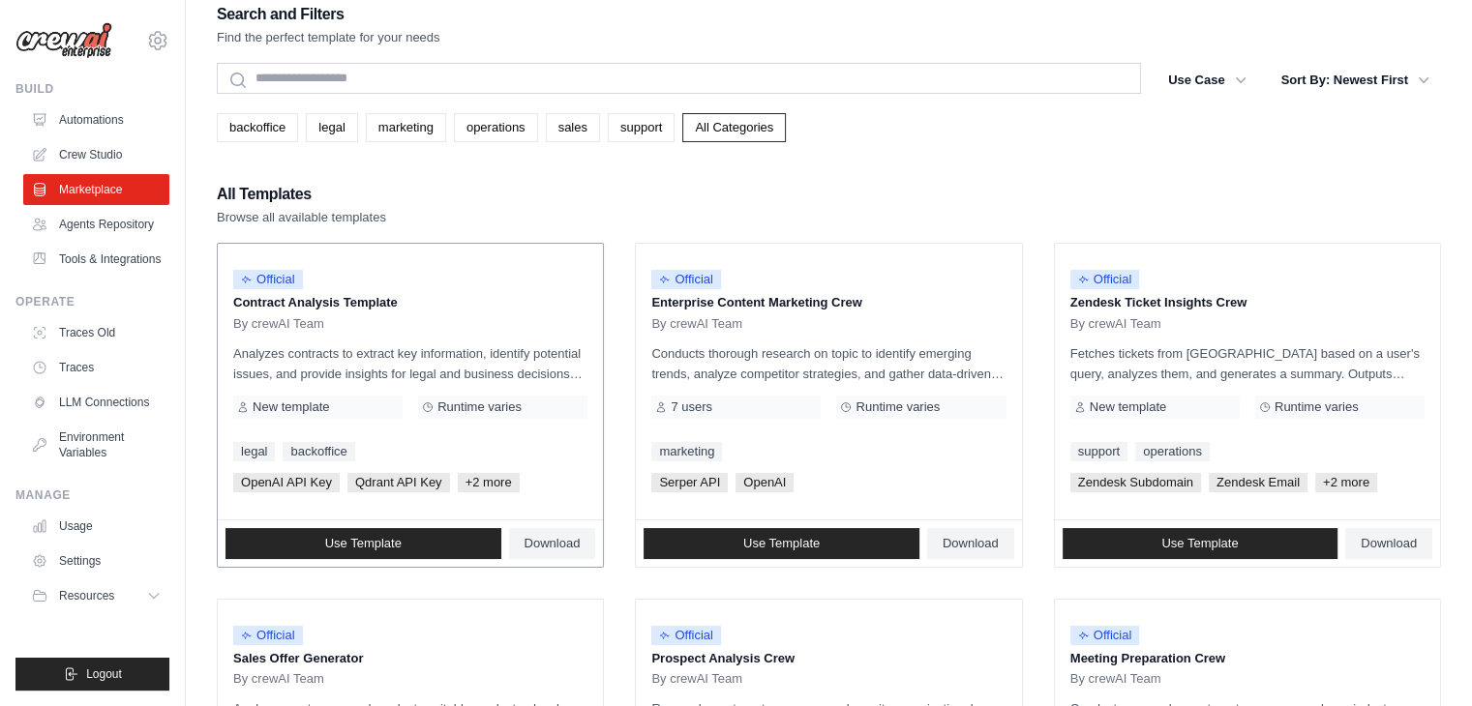
scroll to position [0, 0]
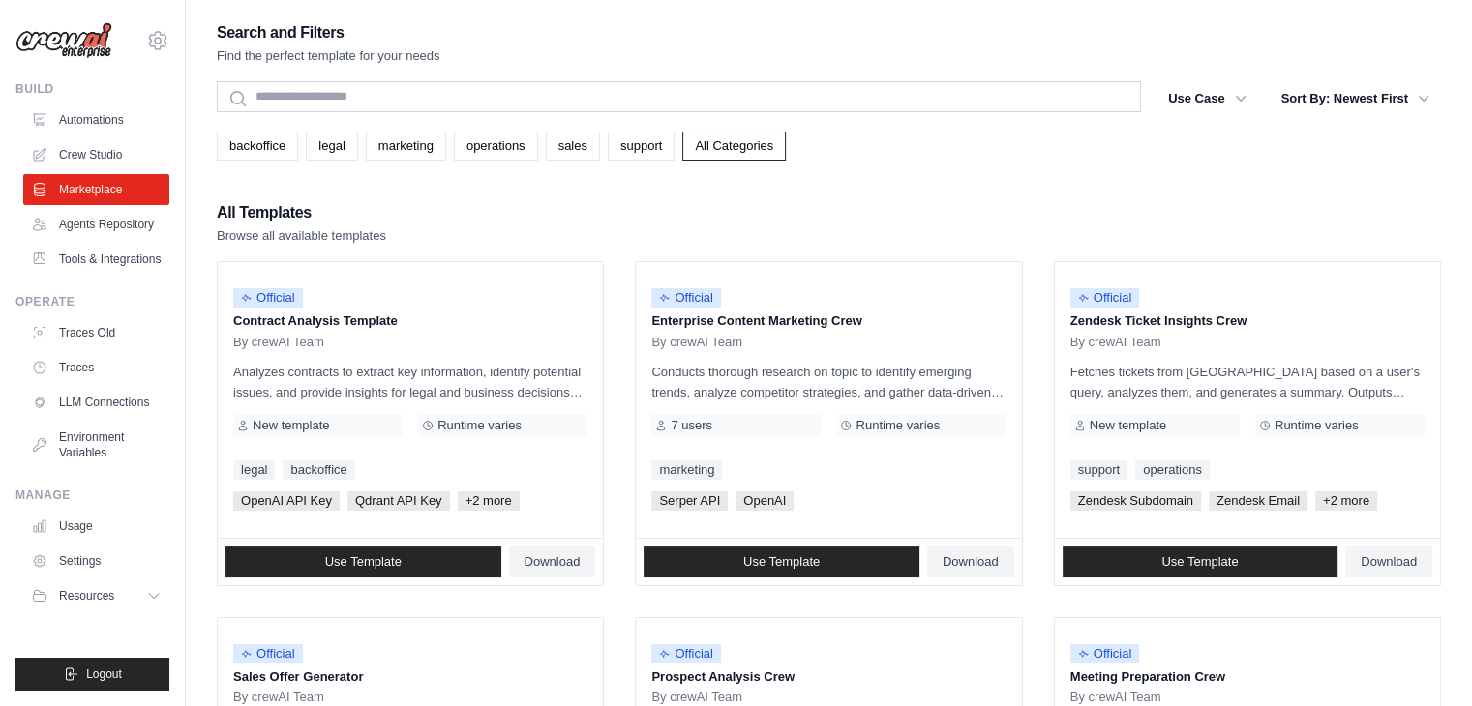
drag, startPoint x: 388, startPoint y: 235, endPoint x: 207, endPoint y: 217, distance: 181.9
drag, startPoint x: 213, startPoint y: 211, endPoint x: 439, endPoint y: 230, distance: 227.3
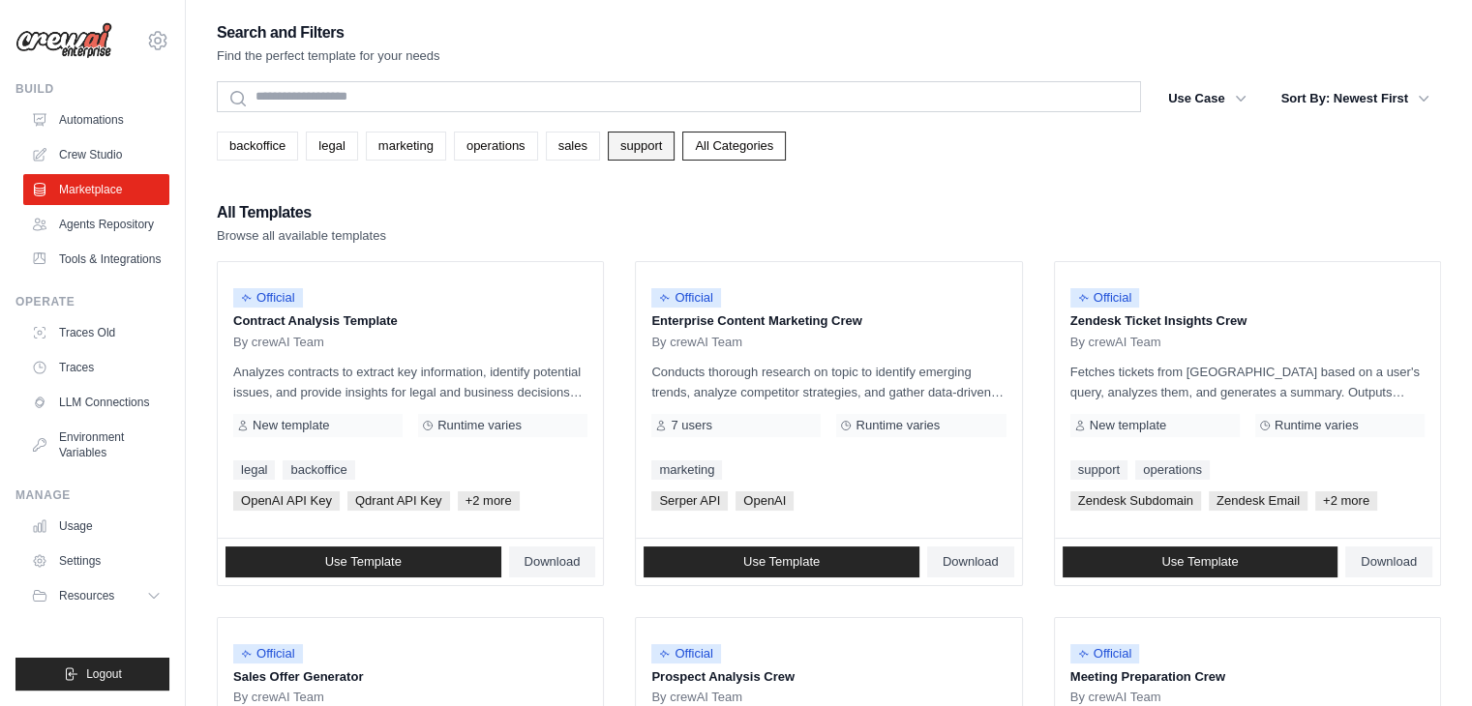
click at [626, 146] on link "support" at bounding box center [641, 146] width 67 height 29
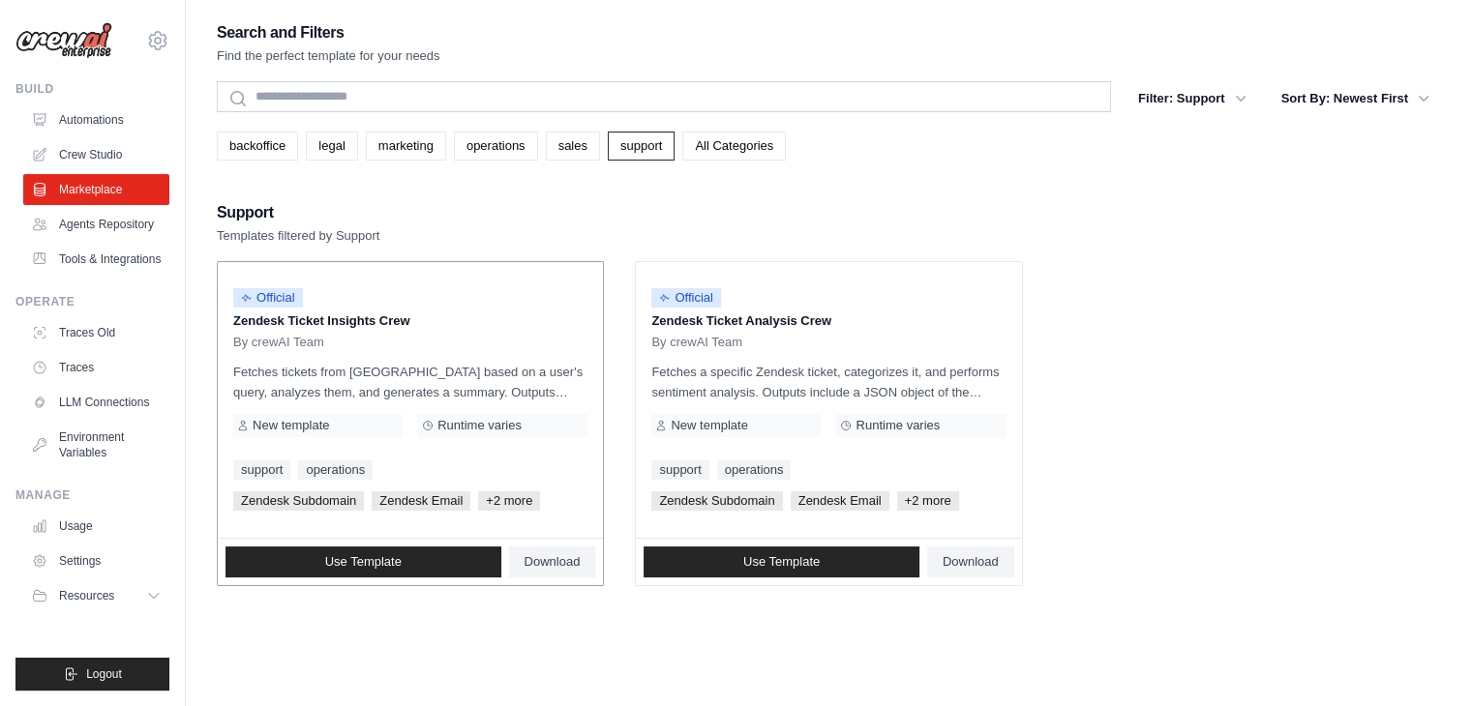
scroll to position [39, 0]
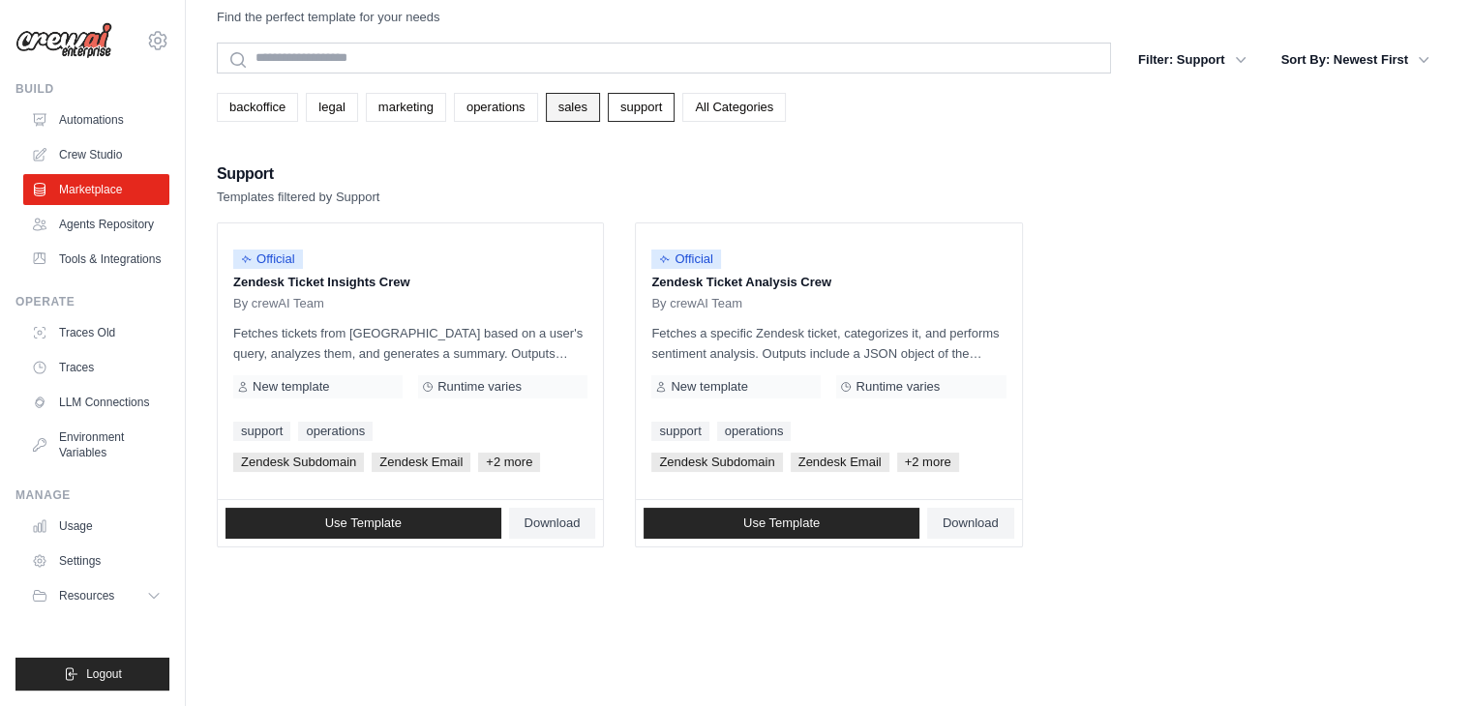
click at [568, 98] on link "sales" at bounding box center [573, 107] width 54 height 29
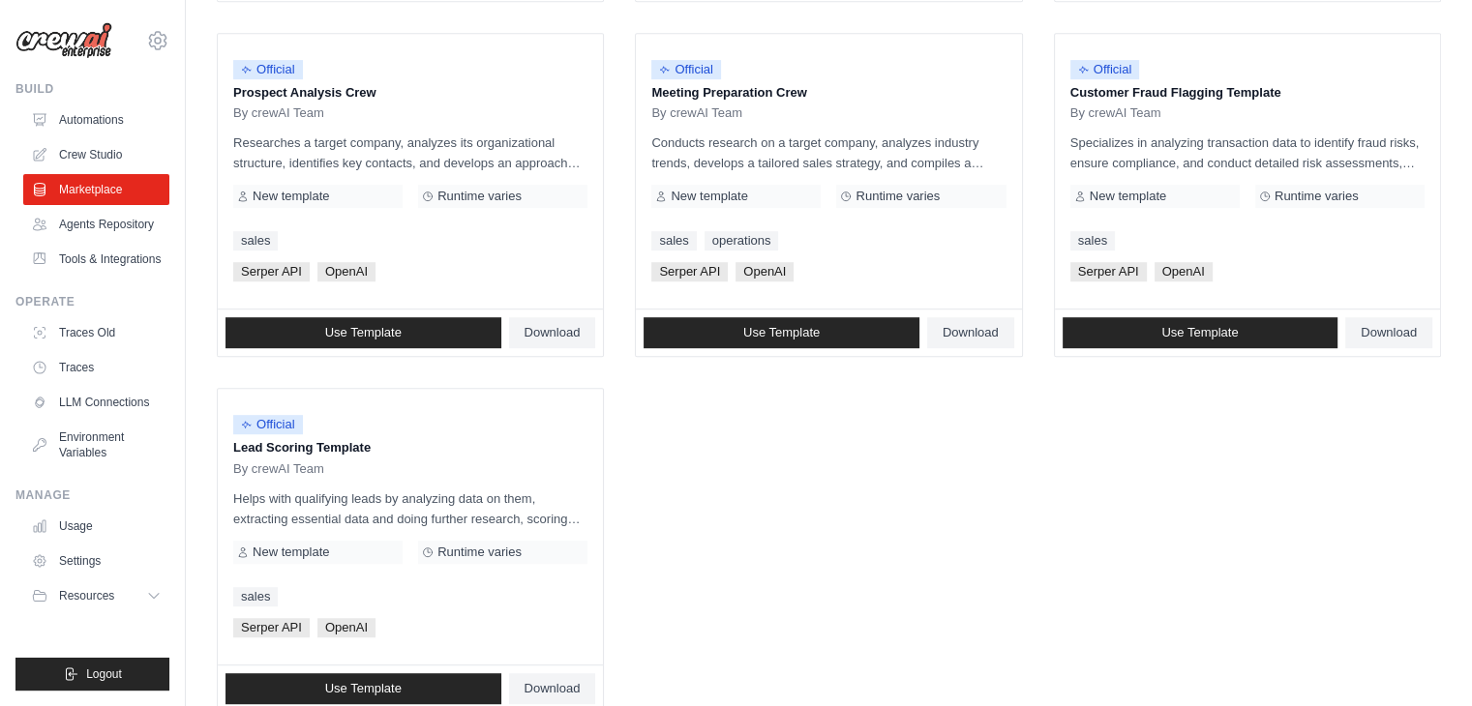
scroll to position [987, 0]
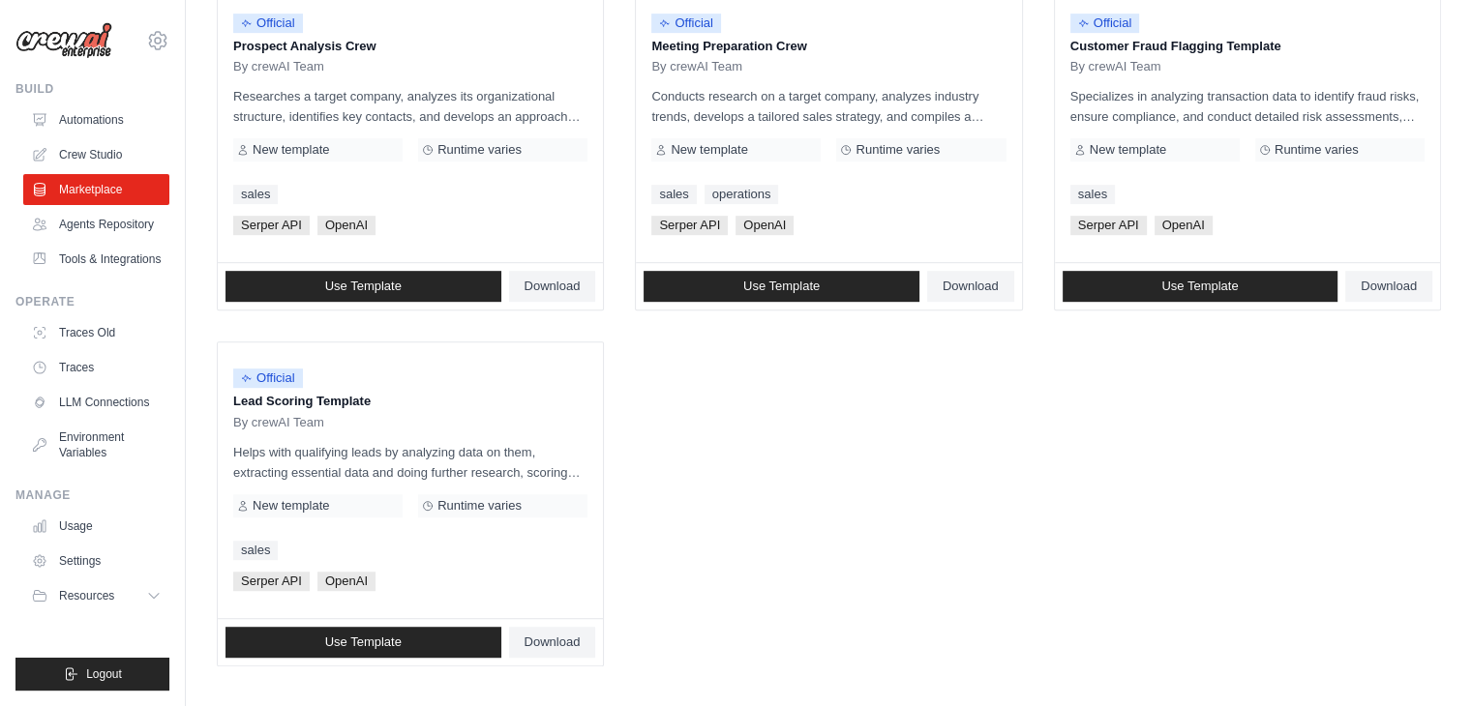
drag, startPoint x: 228, startPoint y: 349, endPoint x: 613, endPoint y: 647, distance: 486.3
click at [517, 535] on div "Official Lead Scoring Template By crewAI Team Helps with qualifying leads by an…" at bounding box center [410, 481] width 385 height 276
drag, startPoint x: 600, startPoint y: 647, endPoint x: 229, endPoint y: 376, distance: 459.2
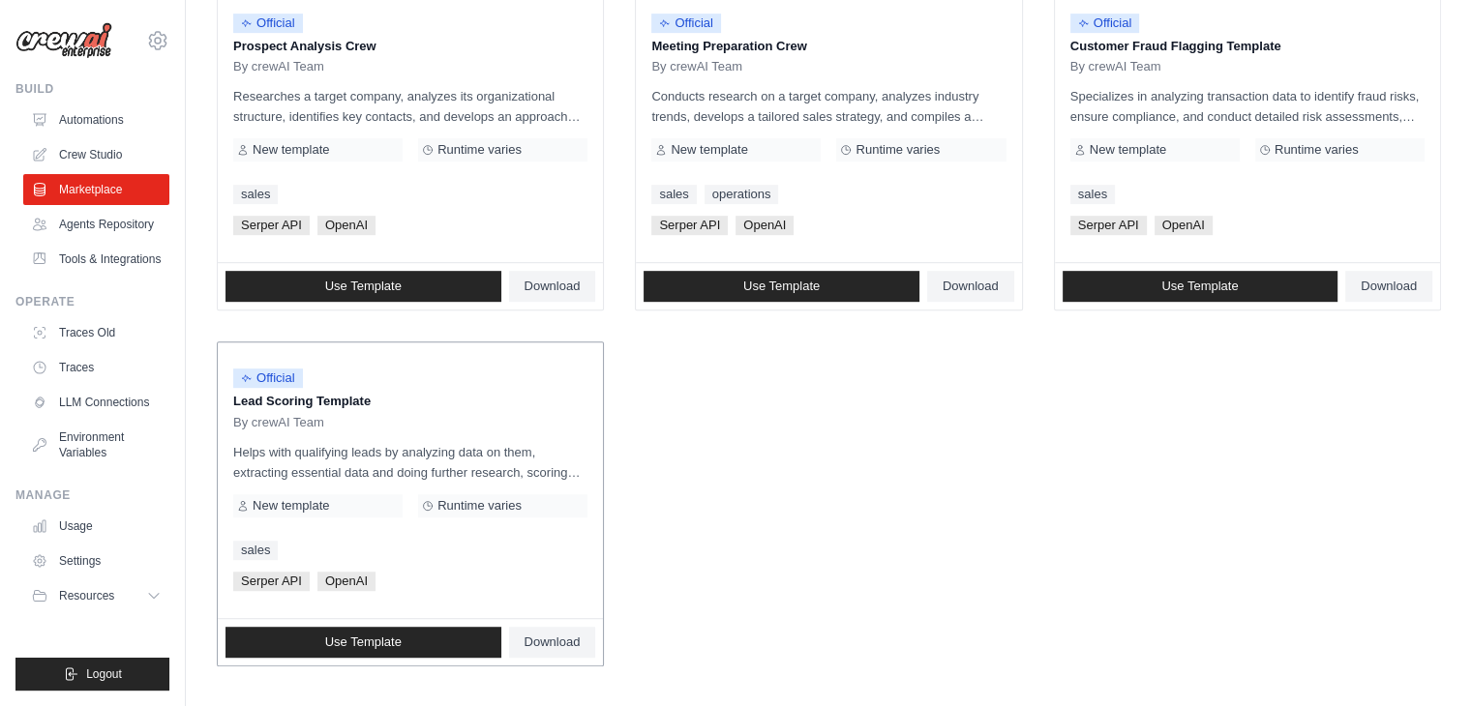
click at [310, 379] on div "Official" at bounding box center [410, 379] width 354 height 26
drag, startPoint x: 227, startPoint y: 364, endPoint x: 436, endPoint y: 578, distance: 298.4
click at [436, 578] on div "Official Lead Scoring Template By crewAI Team Helps with qualifying leads by an…" at bounding box center [410, 481] width 385 height 276
click at [436, 578] on div "Serper API OpenAI" at bounding box center [410, 581] width 354 height 19
drag, startPoint x: 435, startPoint y: 578, endPoint x: 230, endPoint y: 359, distance: 299.2
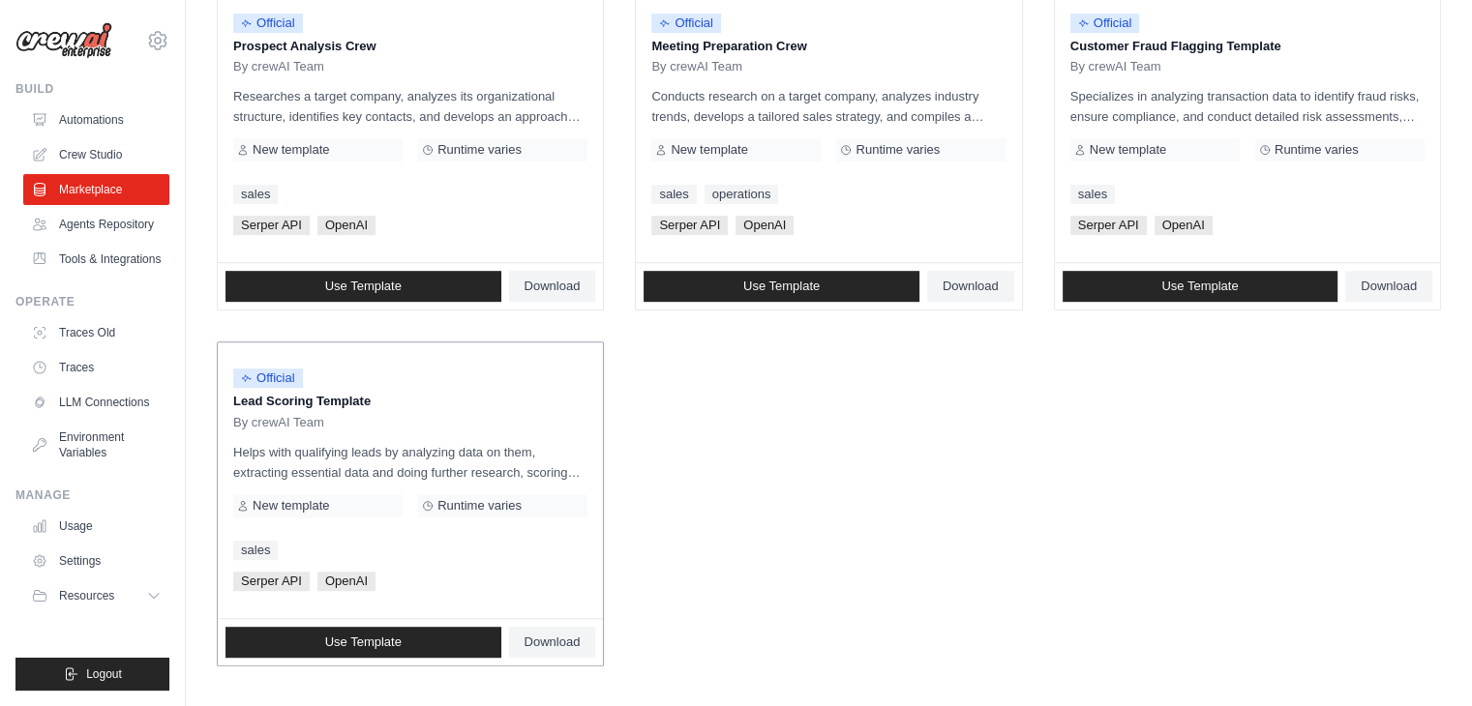
click at [230, 360] on div "Official Lead Scoring Template By crewAI Team Helps with qualifying leads by an…" at bounding box center [410, 481] width 385 height 276
click at [230, 357] on div "Official Lead Scoring Template By crewAI Team Helps with qualifying leads by an…" at bounding box center [410, 481] width 385 height 276
click at [542, 459] on p "Helps with qualifying leads by analyzing data on them, extracting essential dat…" at bounding box center [410, 462] width 354 height 41
click at [538, 458] on p "Helps with qualifying leads by analyzing data on them, extracting essential dat…" at bounding box center [410, 462] width 354 height 41
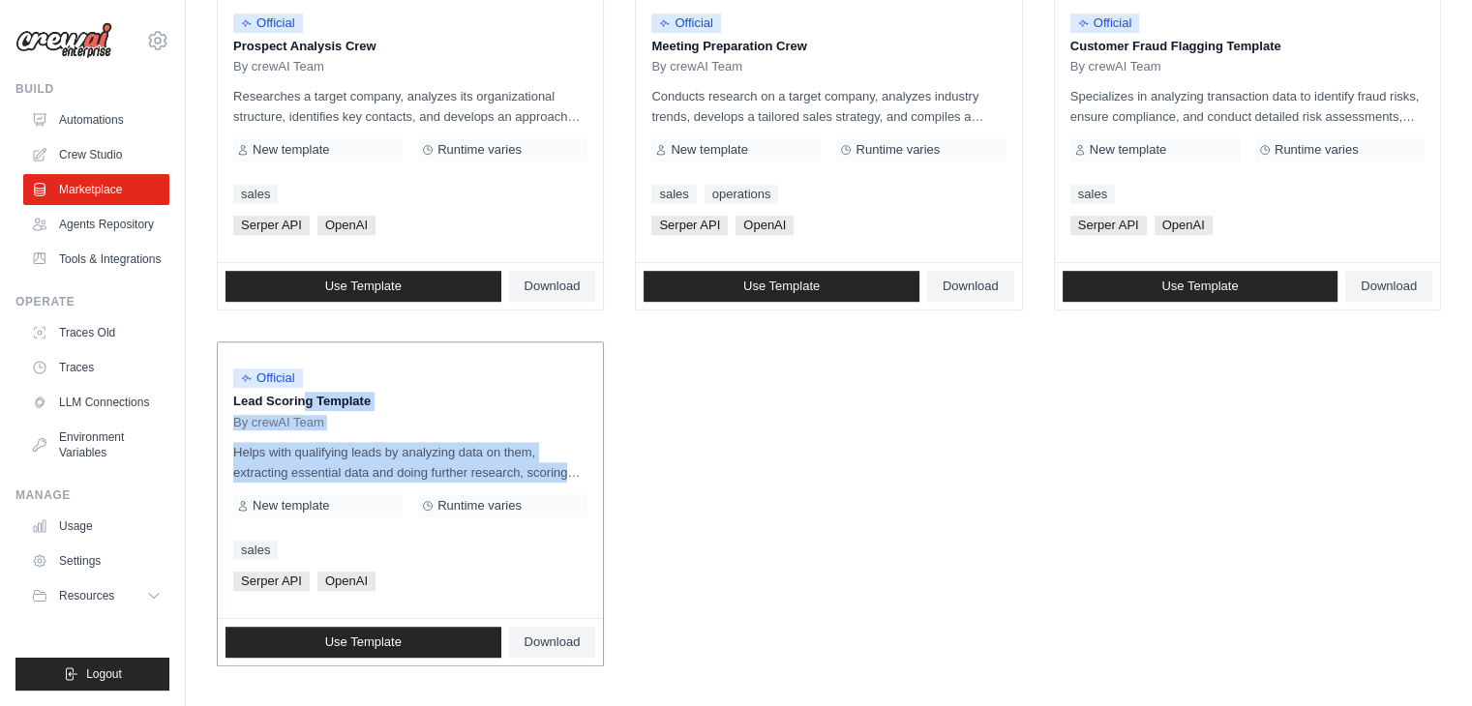
drag, startPoint x: 565, startPoint y: 467, endPoint x: 228, endPoint y: 393, distance: 344.9
click at [218, 392] on div "Official Lead Scoring Template By crewAI Team Helps with qualifying leads by an…" at bounding box center [410, 481] width 385 height 276
click at [228, 393] on div "Official Lead Scoring Template By crewAI Team Helps with qualifying leads by an…" at bounding box center [410, 481] width 385 height 276
drag, startPoint x: 228, startPoint y: 393, endPoint x: 581, endPoint y: 470, distance: 360.7
click at [581, 470] on div "Official Lead Scoring Template By crewAI Team Helps with qualifying leads by an…" at bounding box center [410, 481] width 385 height 276
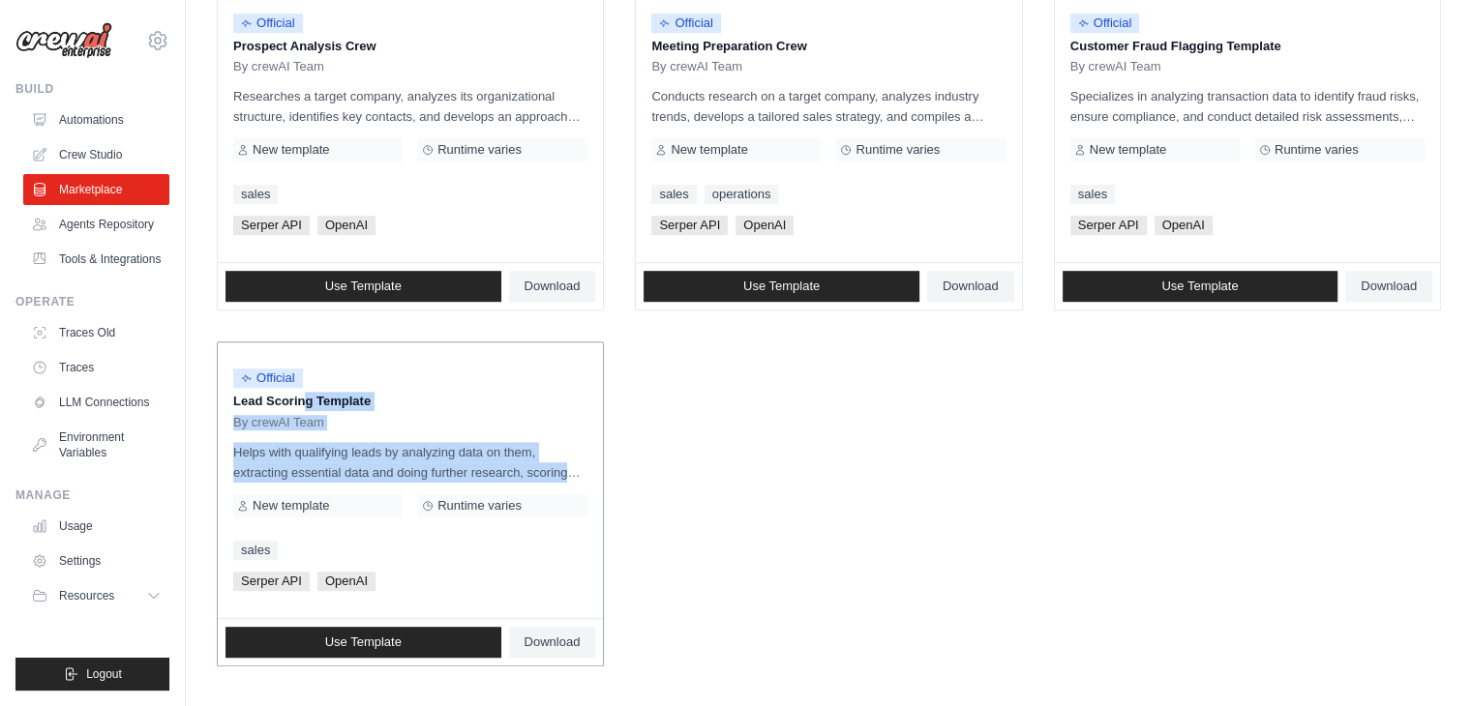
click at [581, 470] on p "Helps with qualifying leads by analyzing data on them, extracting essential dat…" at bounding box center [410, 462] width 354 height 41
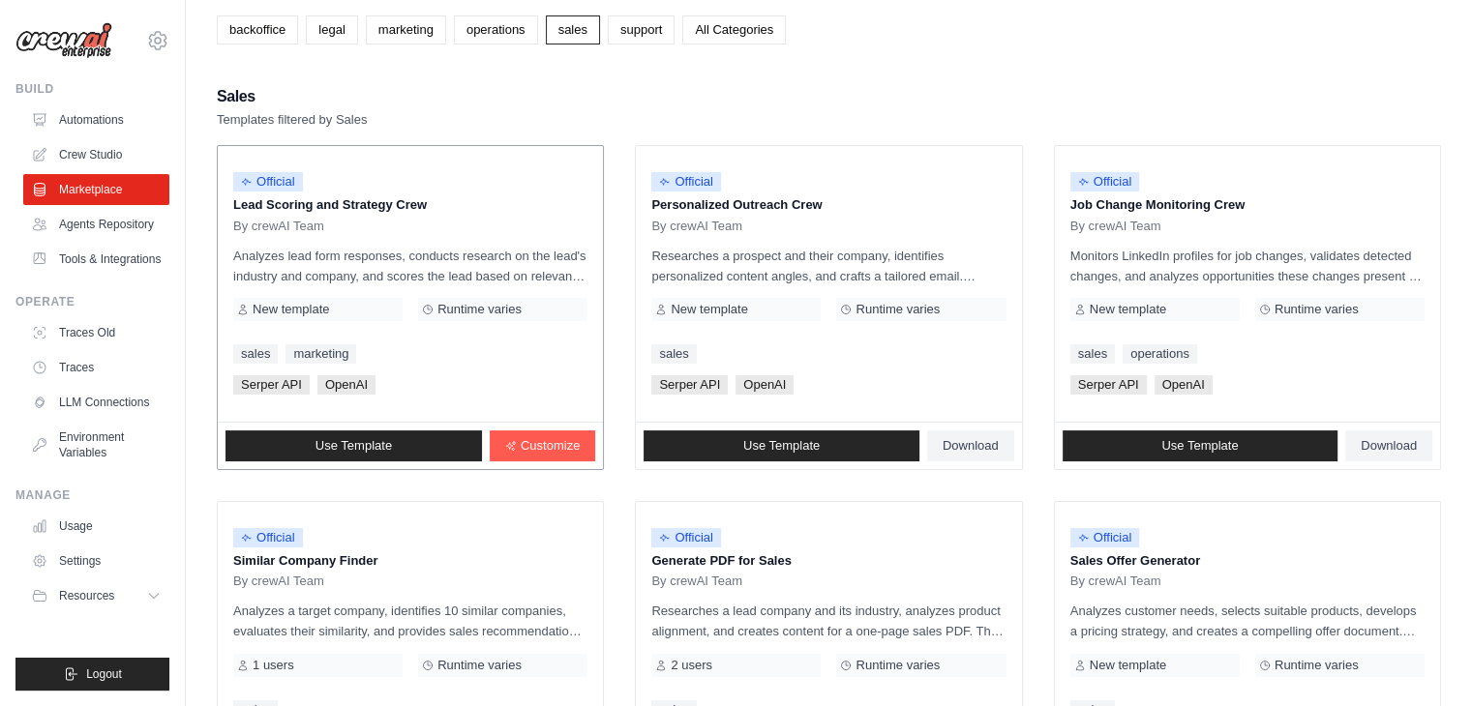
scroll to position [0, 0]
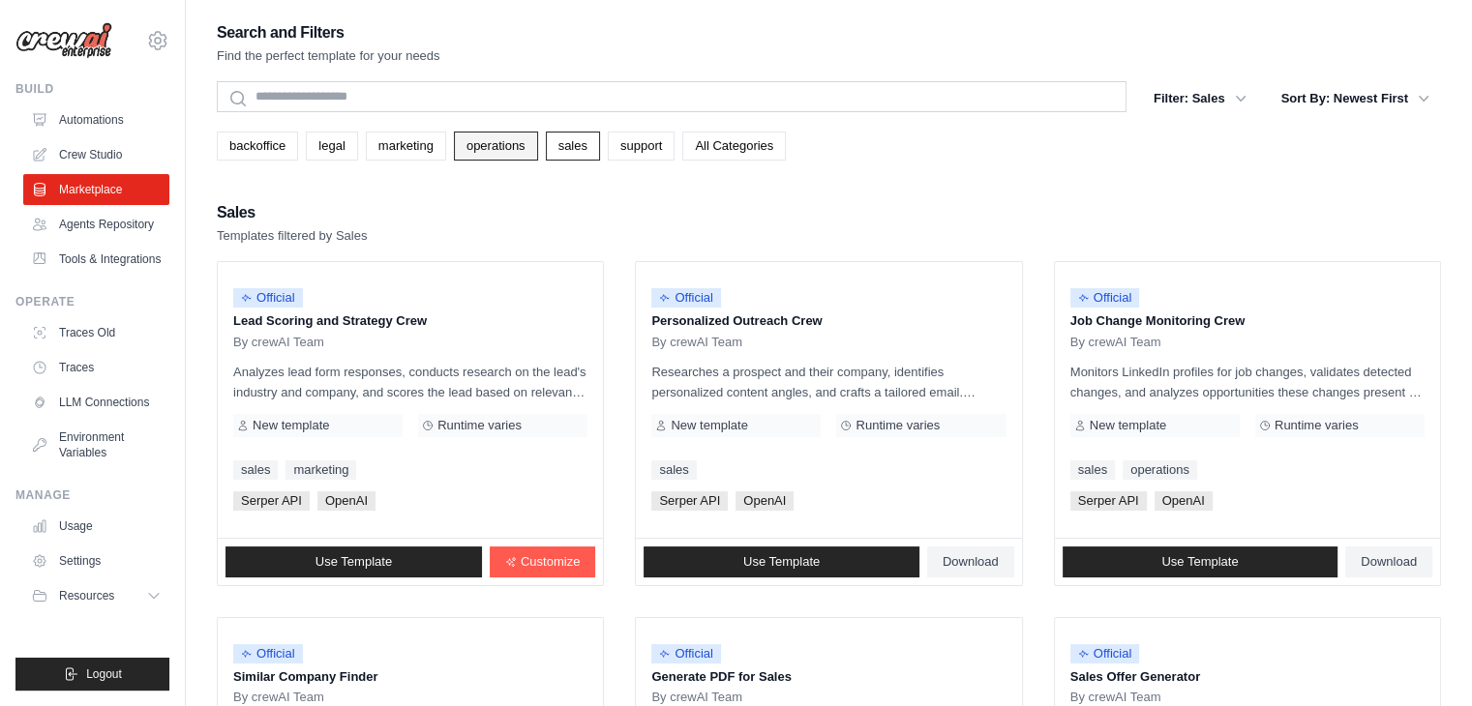
click at [502, 148] on link "operations" at bounding box center [496, 146] width 84 height 29
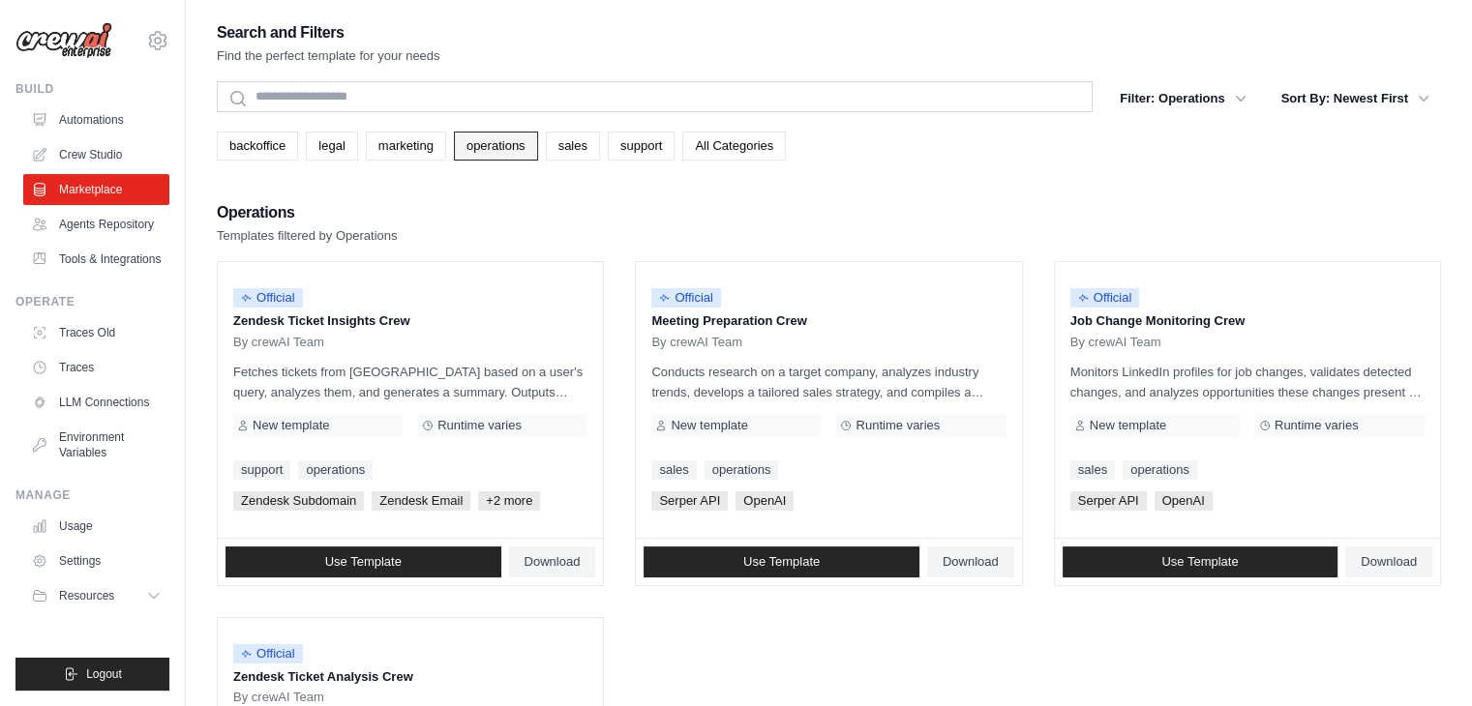
click at [474, 147] on link "operations" at bounding box center [496, 146] width 84 height 29
click at [400, 145] on link "marketing" at bounding box center [406, 146] width 80 height 29
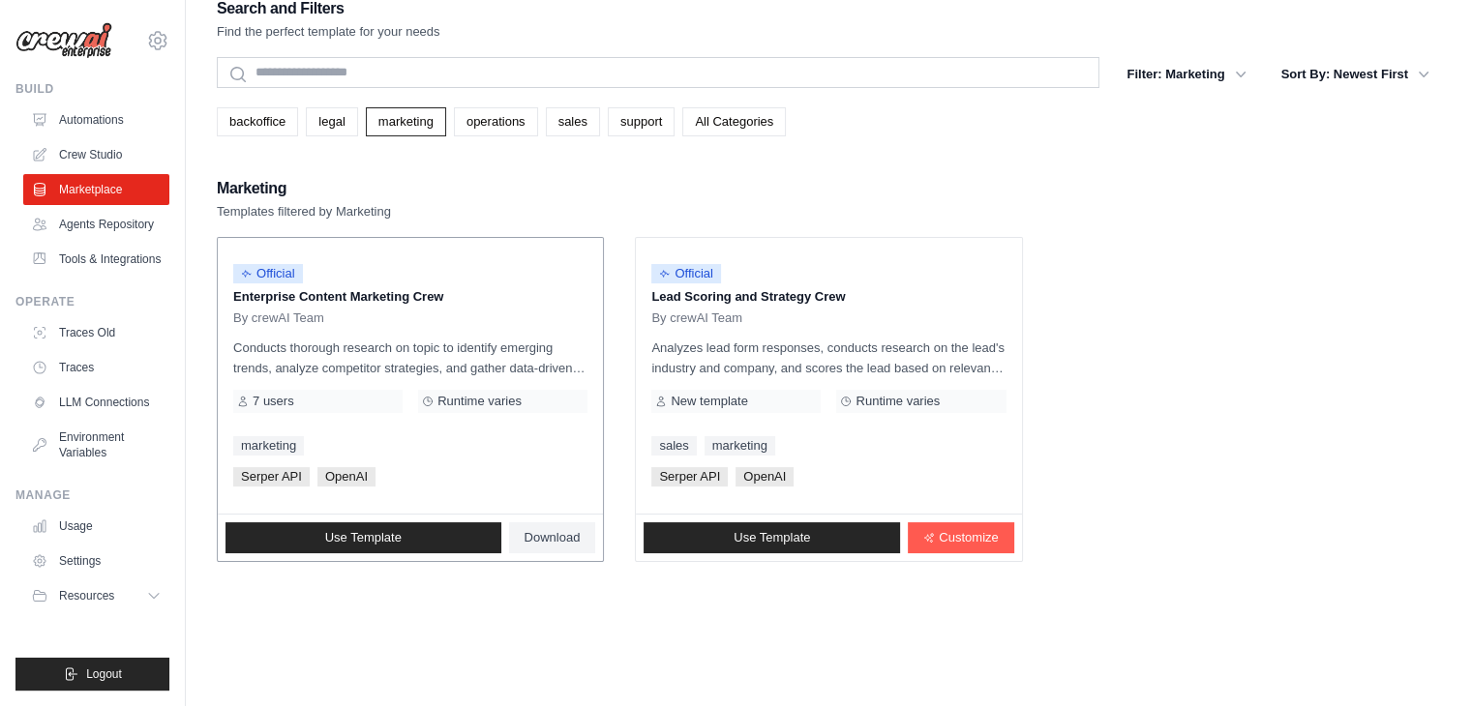
scroll to position [39, 0]
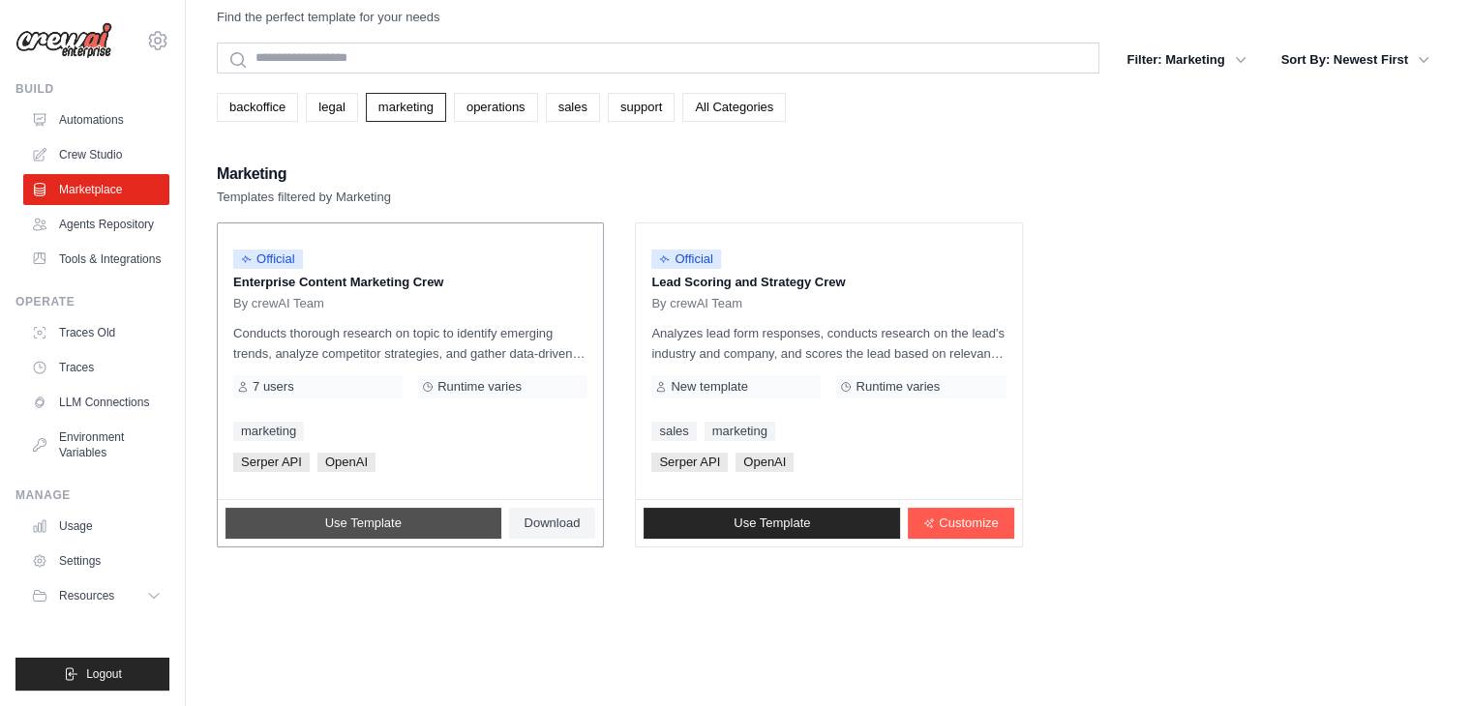
click at [420, 522] on link "Use Template" at bounding box center [363, 523] width 276 height 31
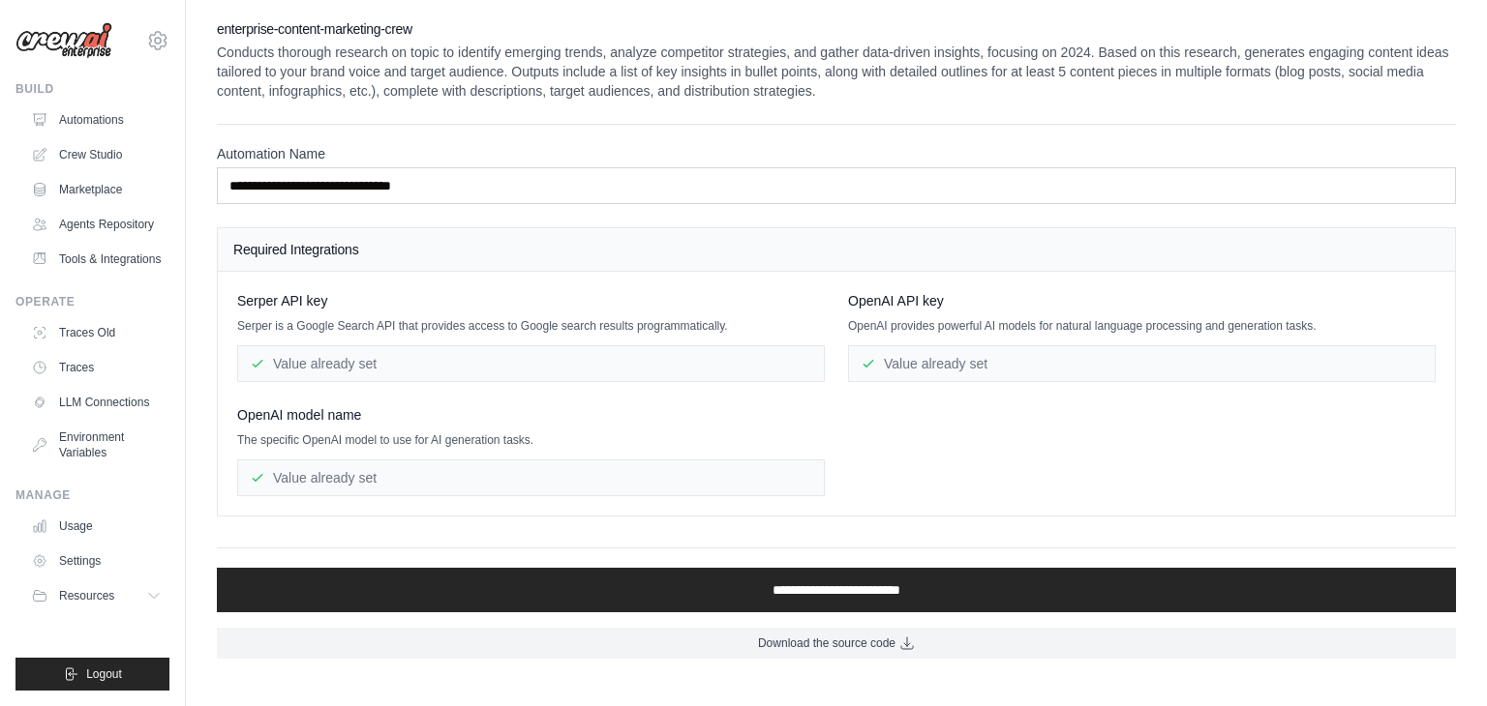
click at [375, 475] on div "Value already set" at bounding box center [530, 478] width 587 height 37
click at [376, 477] on div "Value already set" at bounding box center [530, 478] width 587 height 37
click at [395, 476] on div "Value already set" at bounding box center [530, 478] width 587 height 37
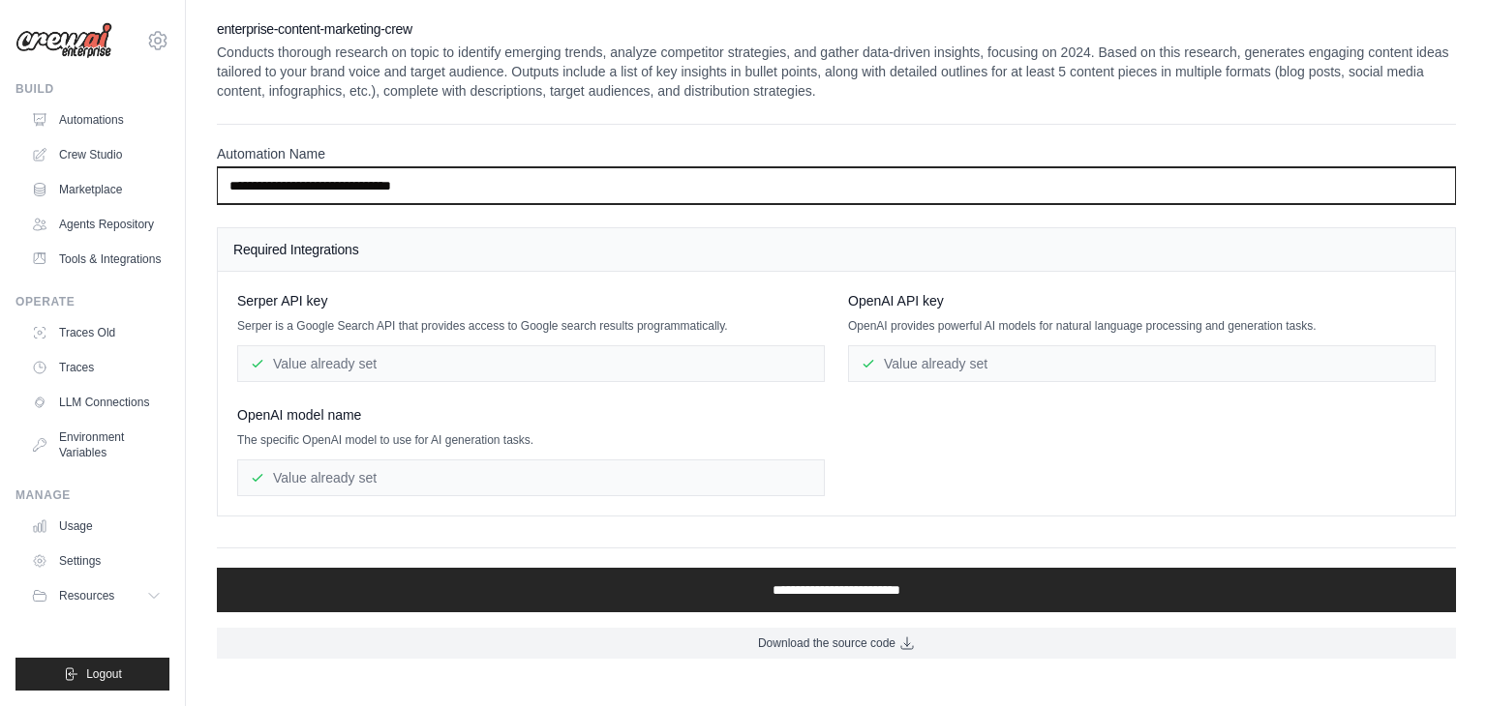
click at [472, 182] on input "**********" at bounding box center [836, 185] width 1239 height 37
click at [515, 183] on input "**********" at bounding box center [836, 185] width 1239 height 37
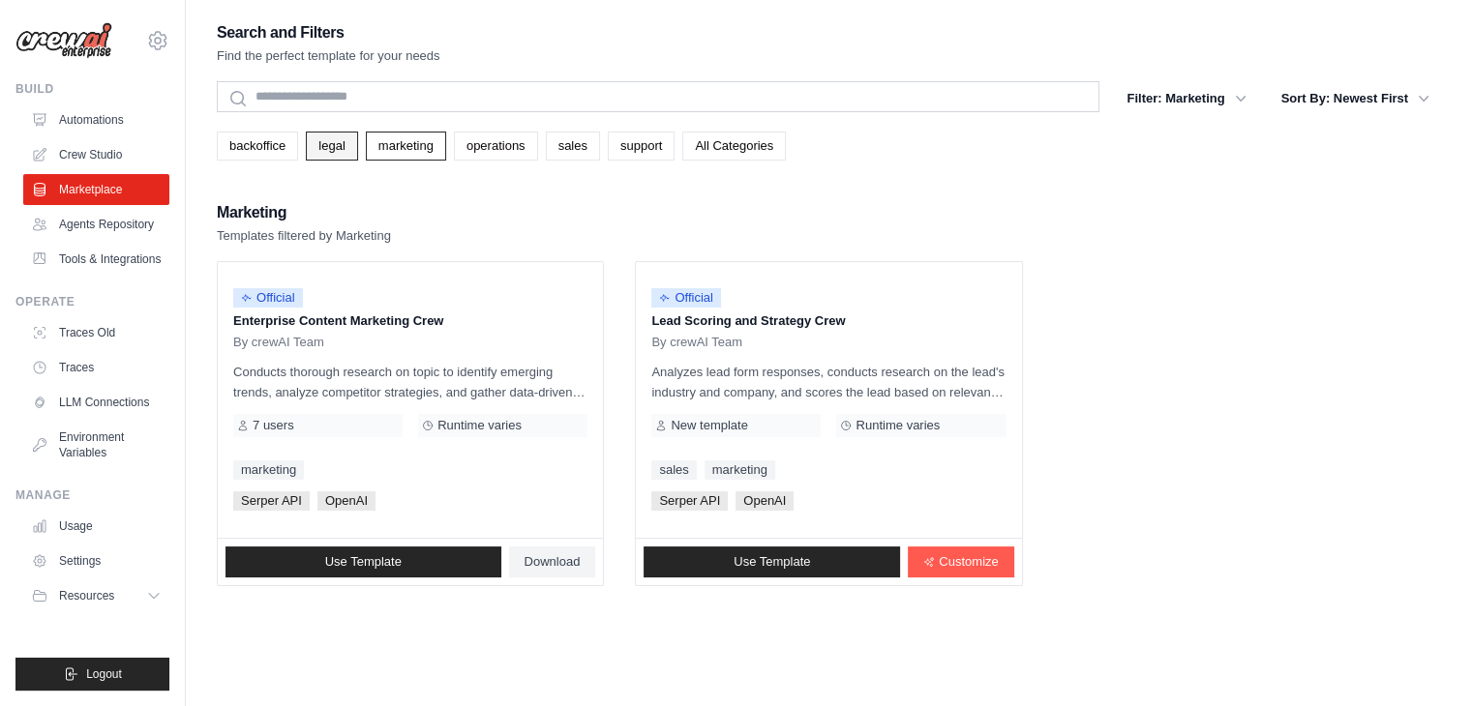
click at [333, 143] on link "legal" at bounding box center [331, 146] width 51 height 29
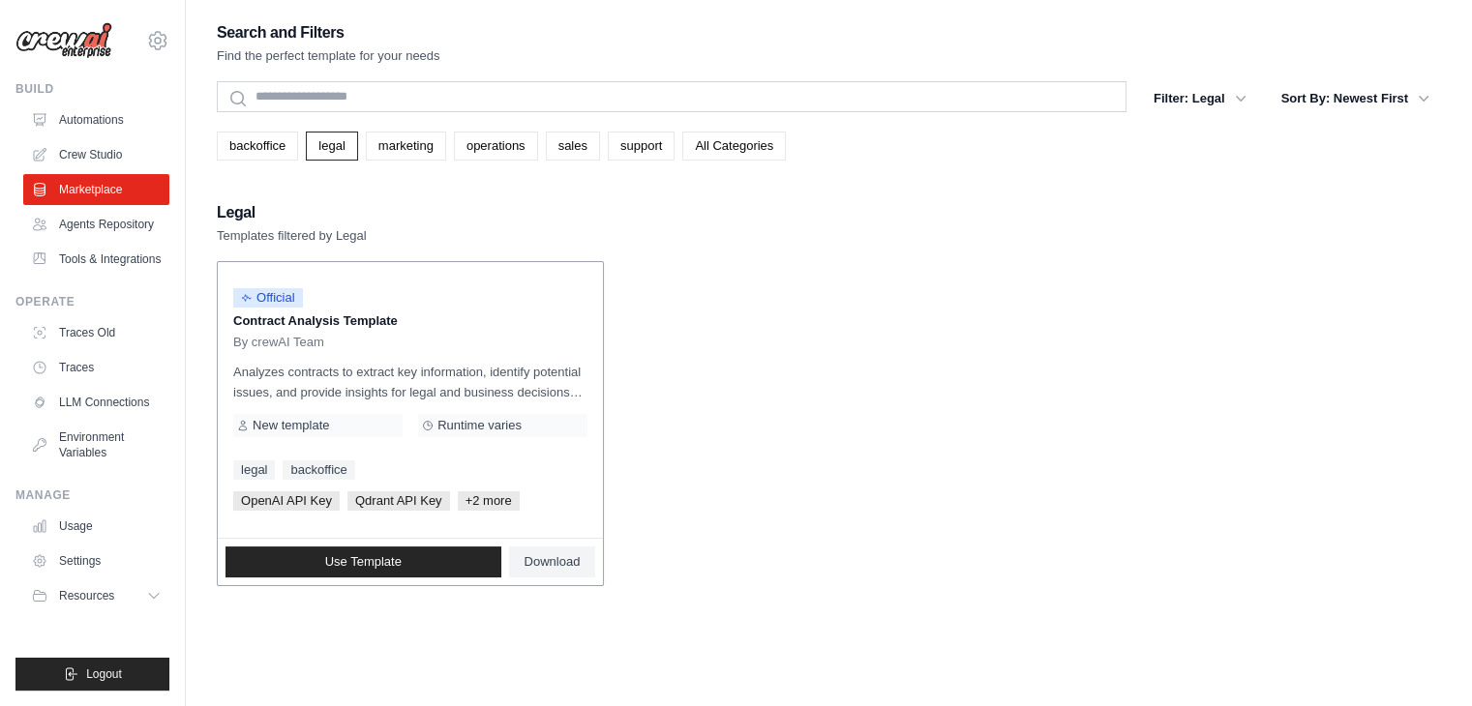
scroll to position [39, 0]
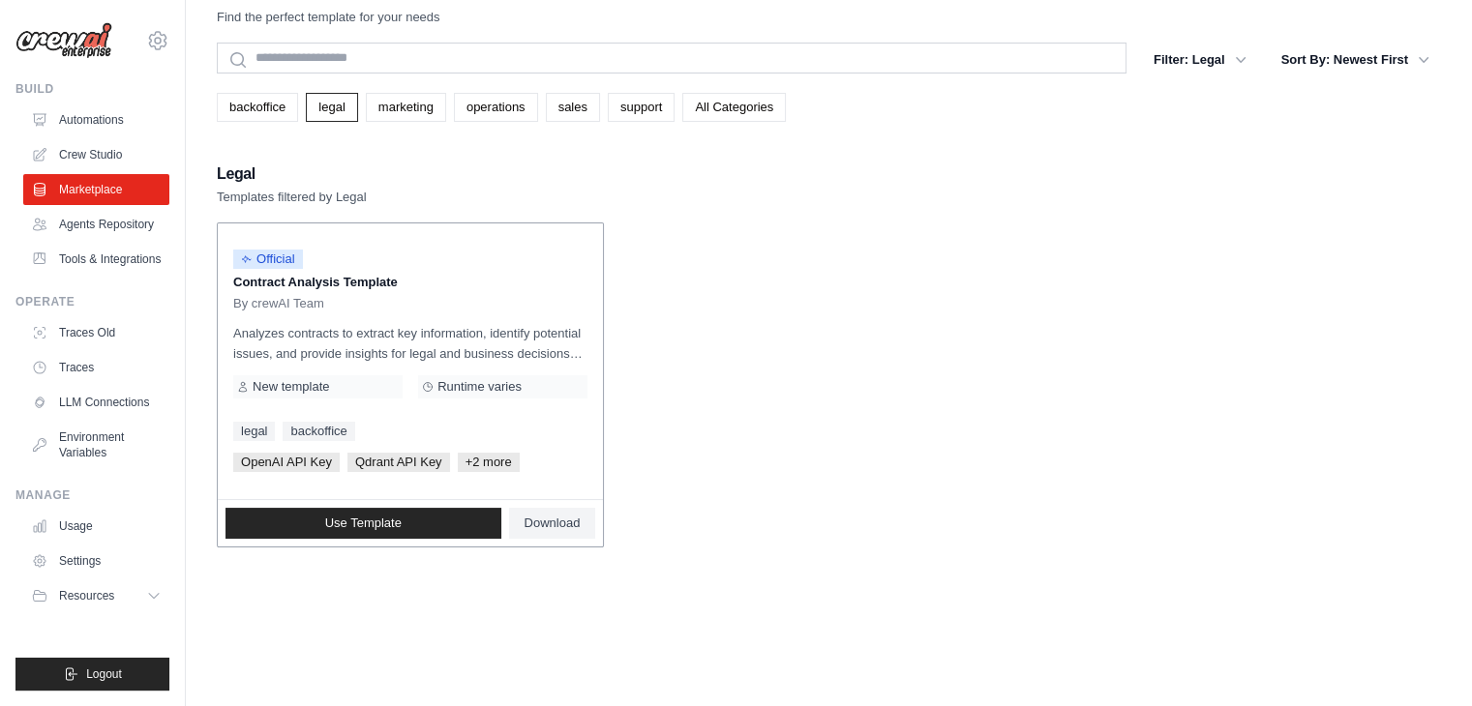
drag, startPoint x: 328, startPoint y: 387, endPoint x: 227, endPoint y: 281, distance: 146.5
click at [227, 281] on div "Official Contract Analysis Template By crewAI Team Analyzes contracts to extrac…" at bounding box center [410, 362] width 385 height 276
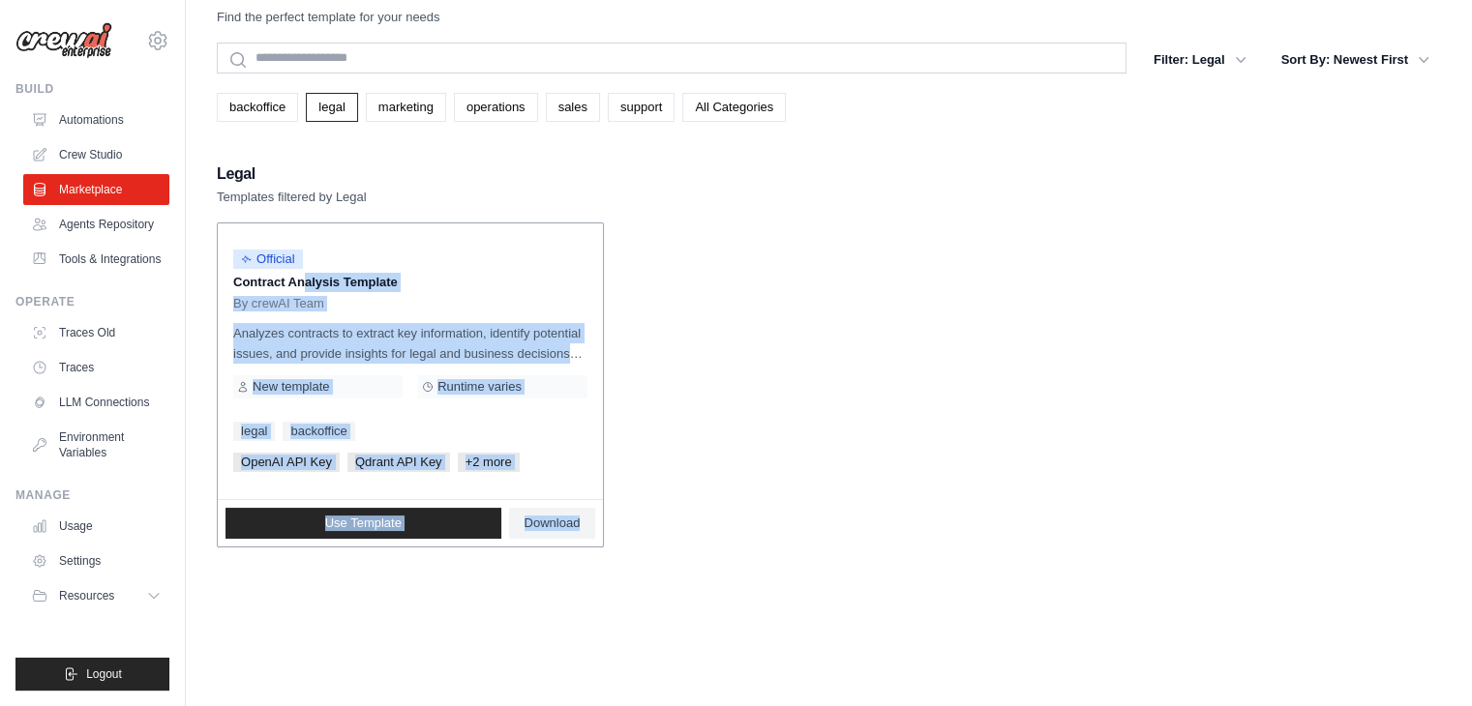
drag, startPoint x: 227, startPoint y: 281, endPoint x: 600, endPoint y: 542, distance: 455.1
click at [600, 542] on div "Official Contract Analysis Template By crewAI Team Analyzes contracts to extrac…" at bounding box center [410, 385] width 385 height 323
click at [588, 521] on link "Download" at bounding box center [552, 523] width 87 height 31
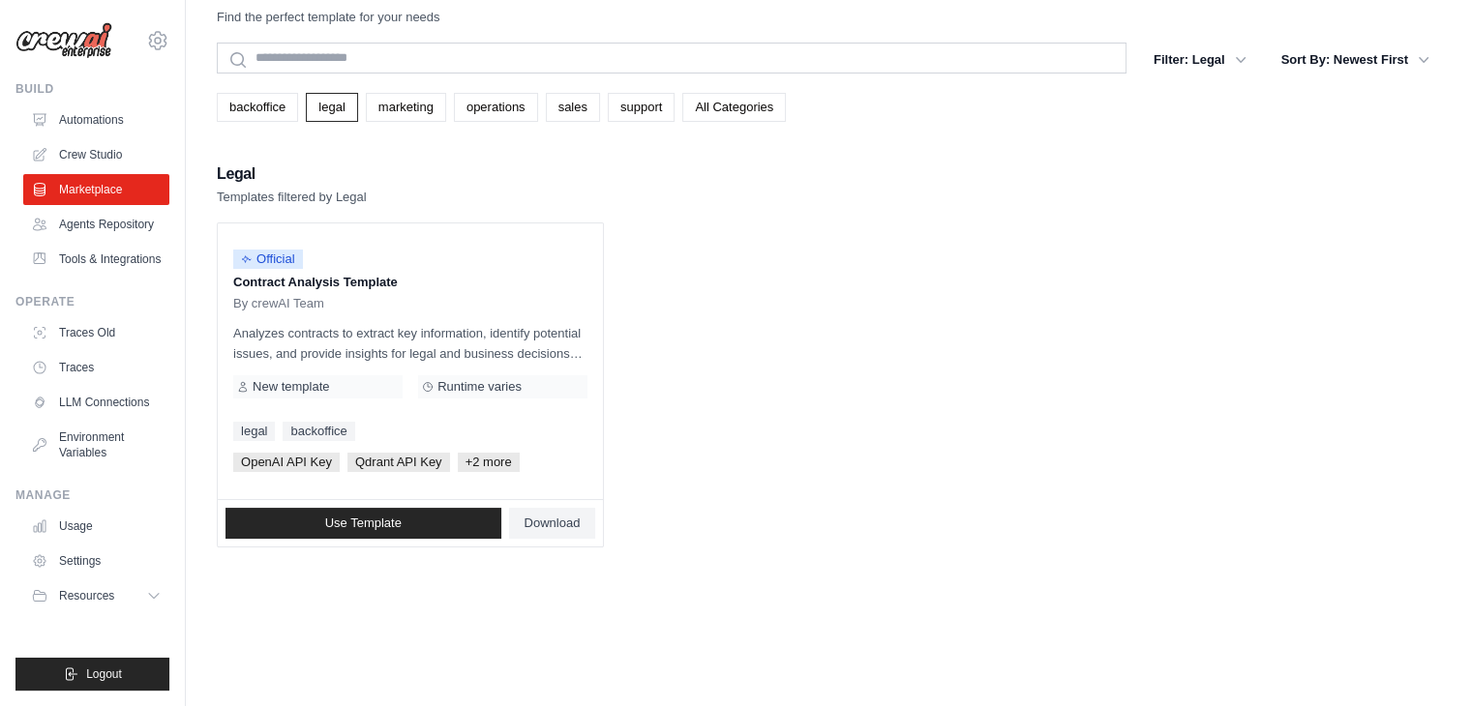
click at [909, 217] on div "Legal Templates filtered by Legal Official Contract Analysis Template By crewAI…" at bounding box center [829, 354] width 1224 height 387
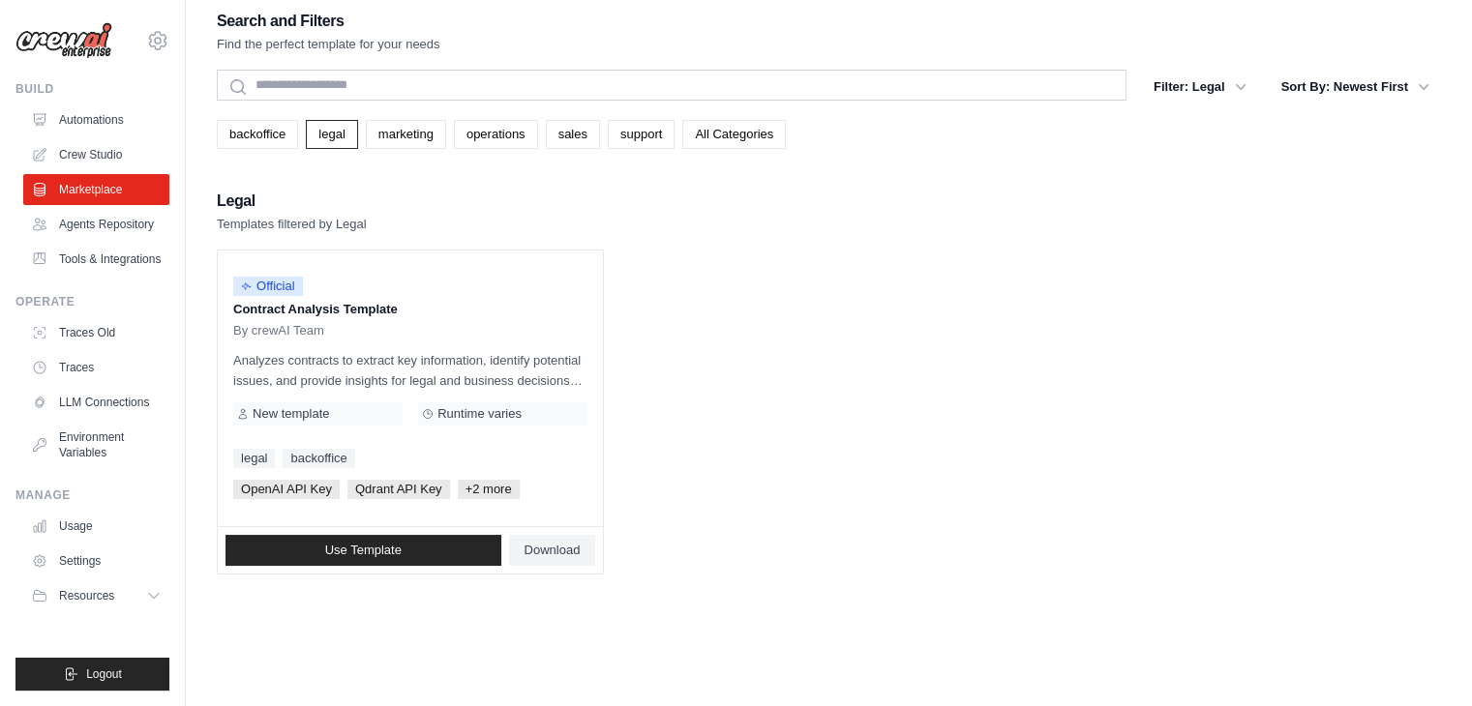
scroll to position [0, 0]
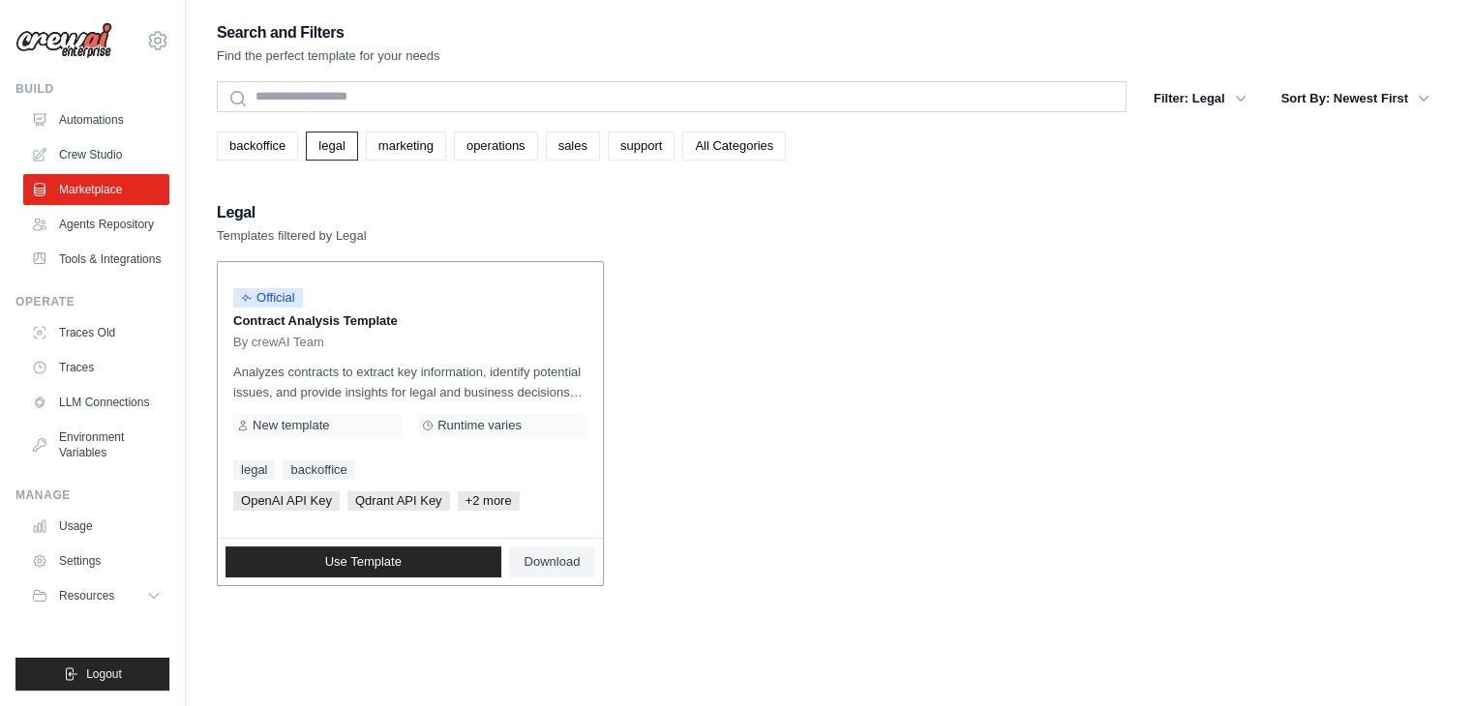
click at [327, 427] on span "New template" at bounding box center [291, 425] width 76 height 15
click at [264, 152] on link "backoffice" at bounding box center [257, 146] width 81 height 29
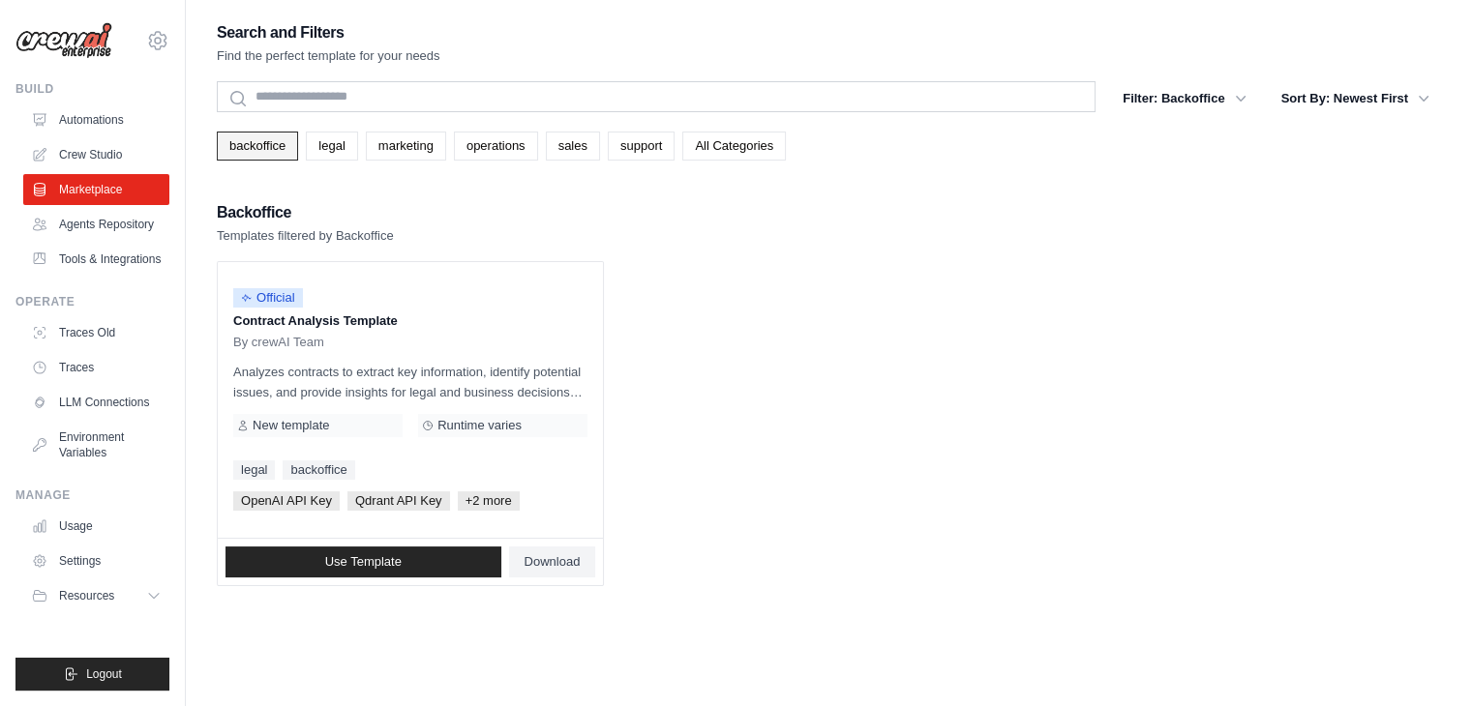
click at [256, 154] on link "backoffice" at bounding box center [257, 146] width 81 height 29
click at [327, 157] on link "legal" at bounding box center [331, 146] width 51 height 29
click at [396, 148] on link "marketing" at bounding box center [406, 146] width 80 height 29
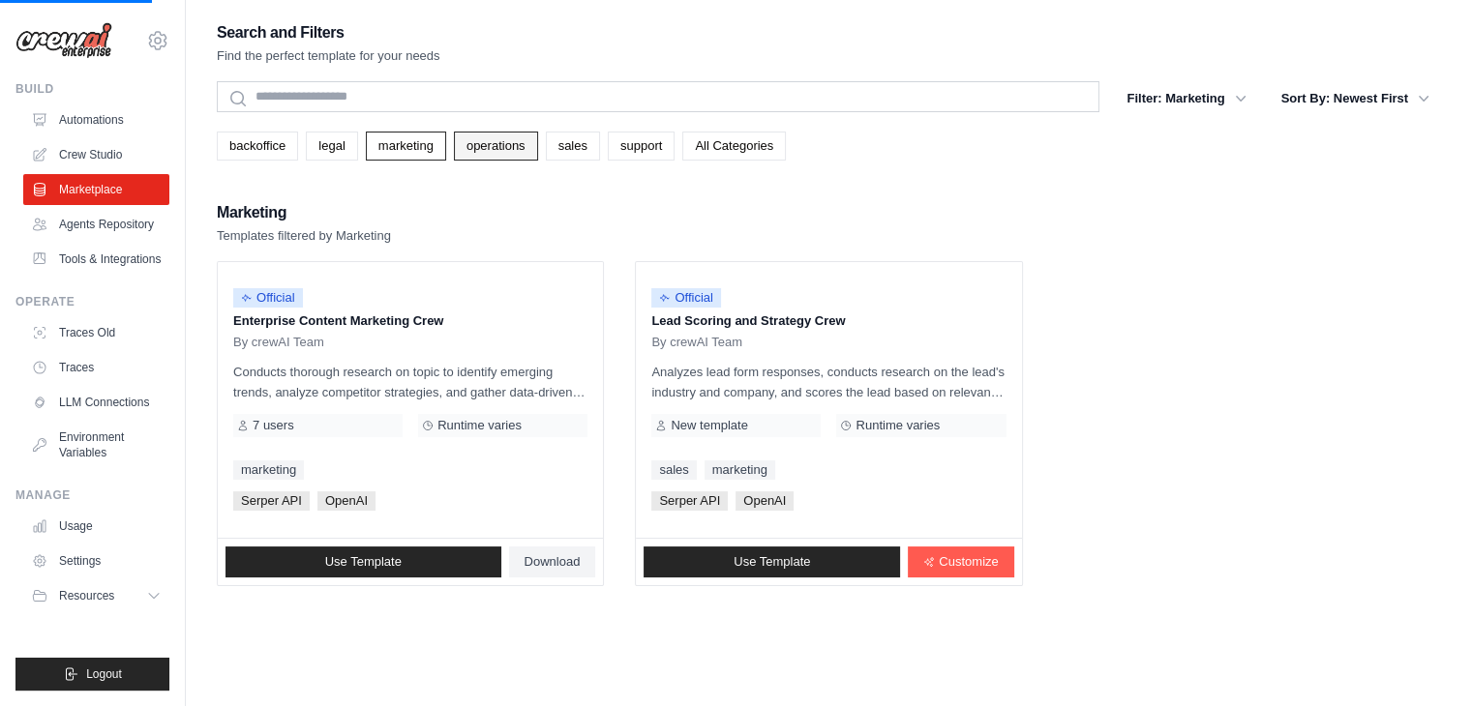
click at [480, 155] on link "operations" at bounding box center [496, 146] width 84 height 29
click at [555, 148] on link "sales" at bounding box center [573, 146] width 54 height 29
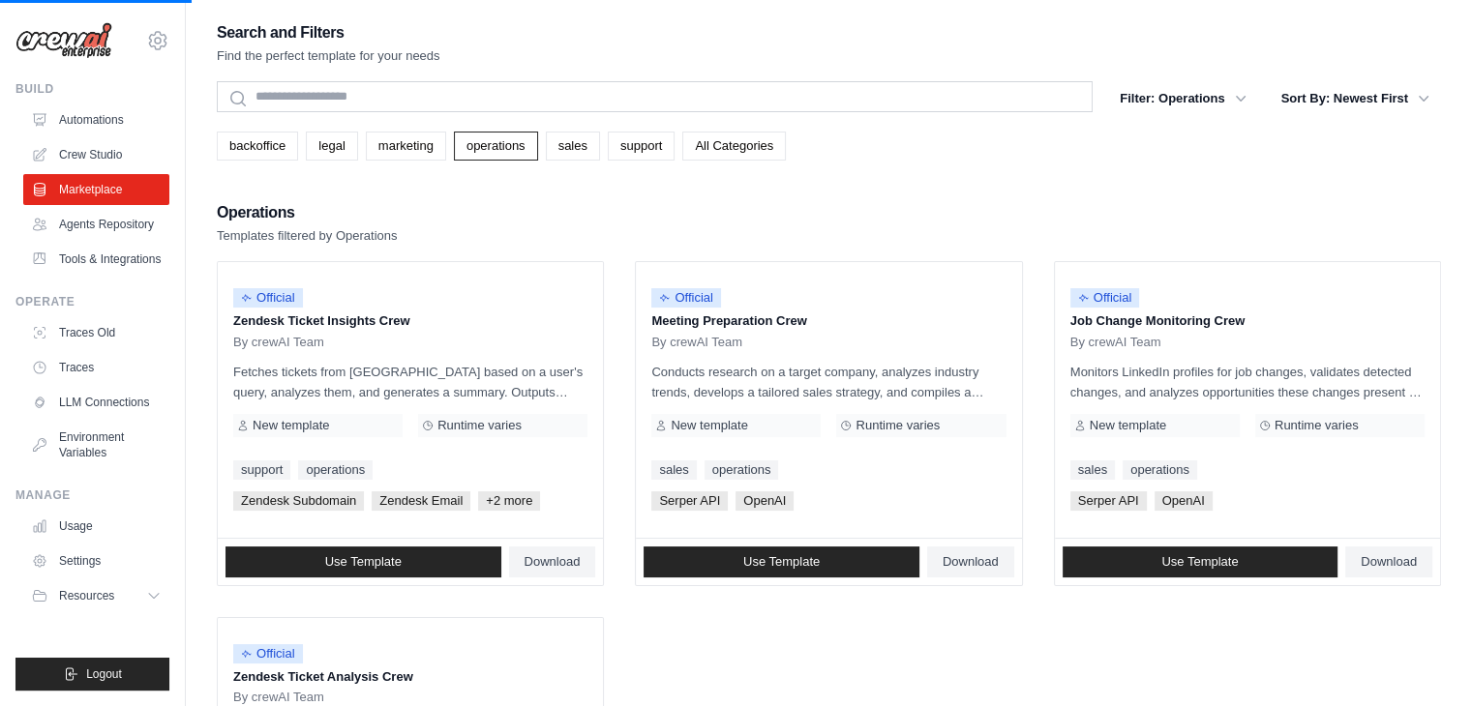
click at [436, 160] on div "Search and Filters Find the perfect template for your needs Search Filter: Oper…" at bounding box center [829, 480] width 1224 height 923
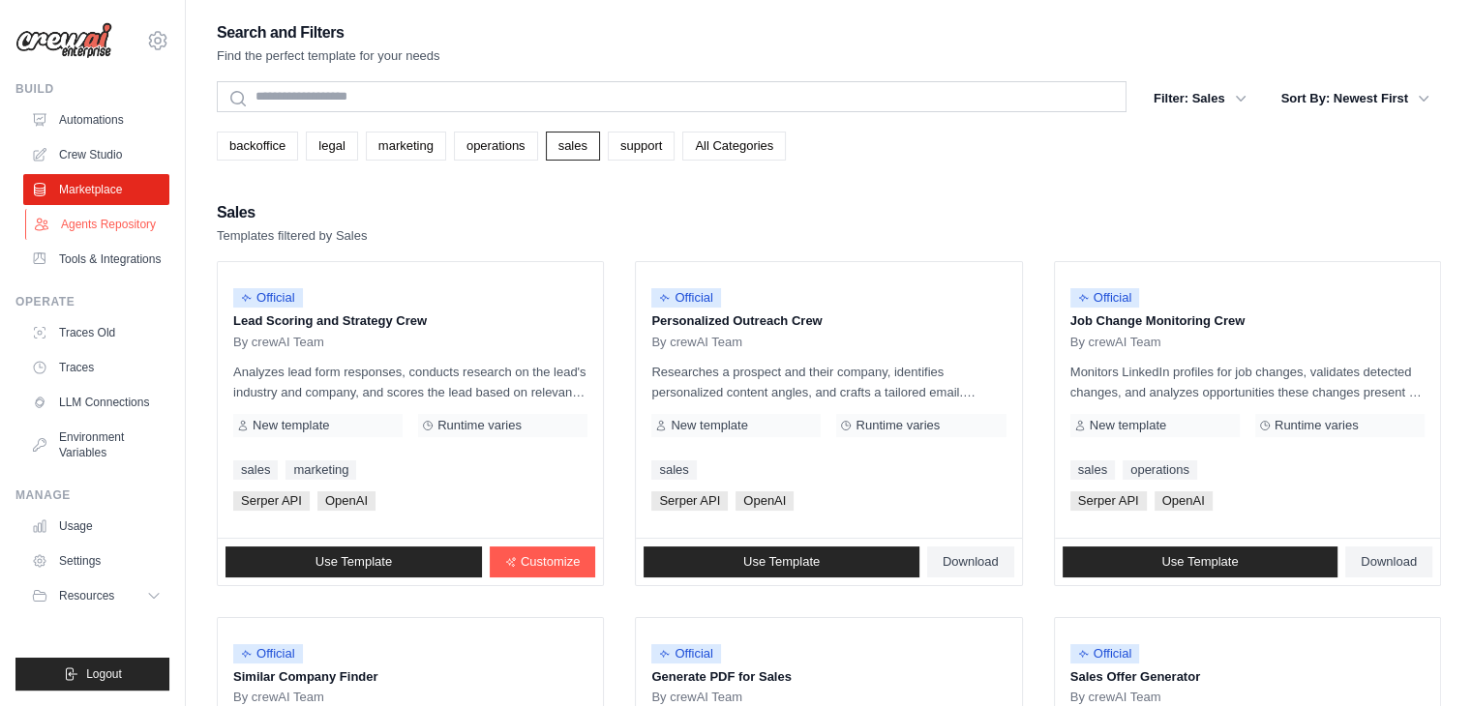
click at [127, 224] on link "Agents Repository" at bounding box center [98, 224] width 146 height 31
